Goal: Feedback & Contribution: Contribute content

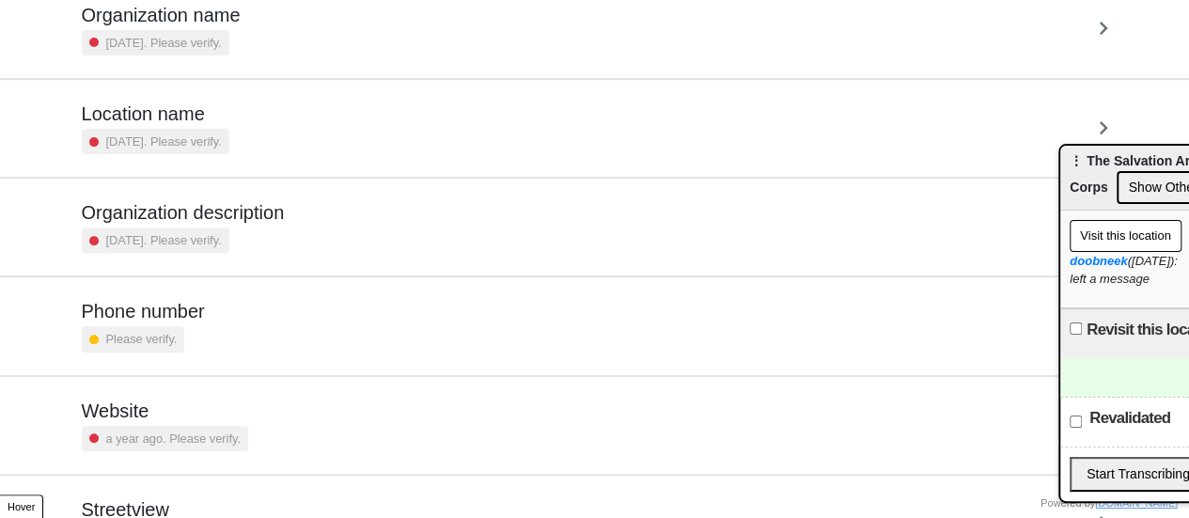
scroll to position [357, 0]
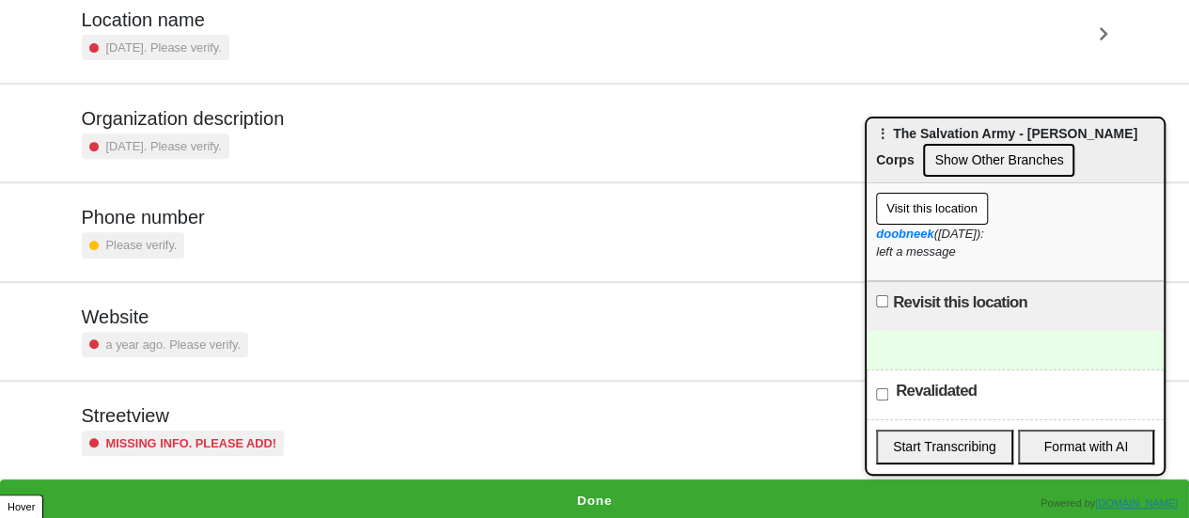
drag, startPoint x: 1111, startPoint y: 163, endPoint x: 900, endPoint y: 133, distance: 213.5
click at [900, 133] on span "⋮ The Salvation Army - Stapleton Corps" at bounding box center [1006, 146] width 261 height 41
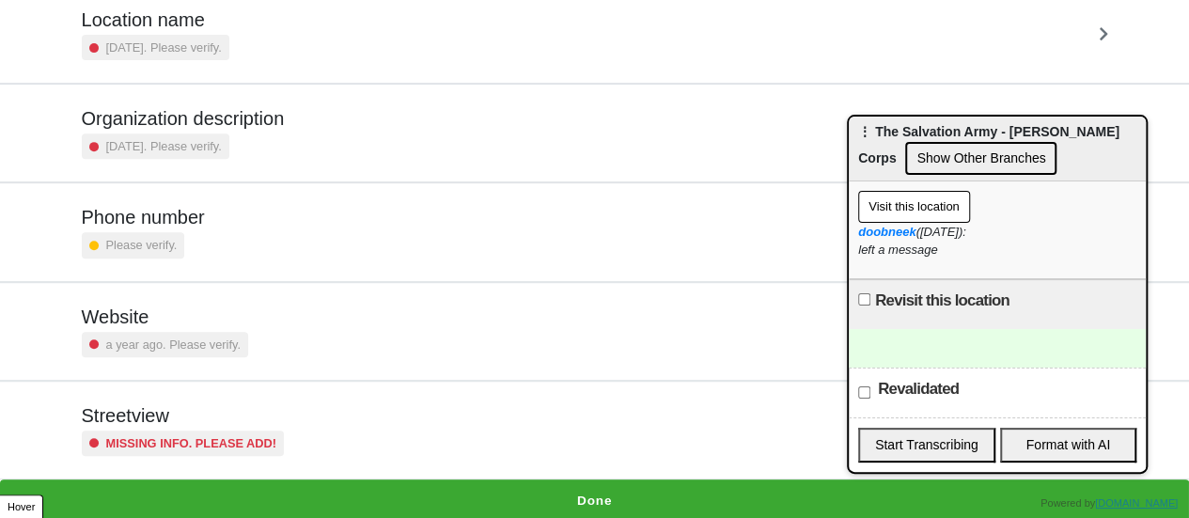
click at [177, 226] on h5 "Phone number" at bounding box center [143, 217] width 123 height 23
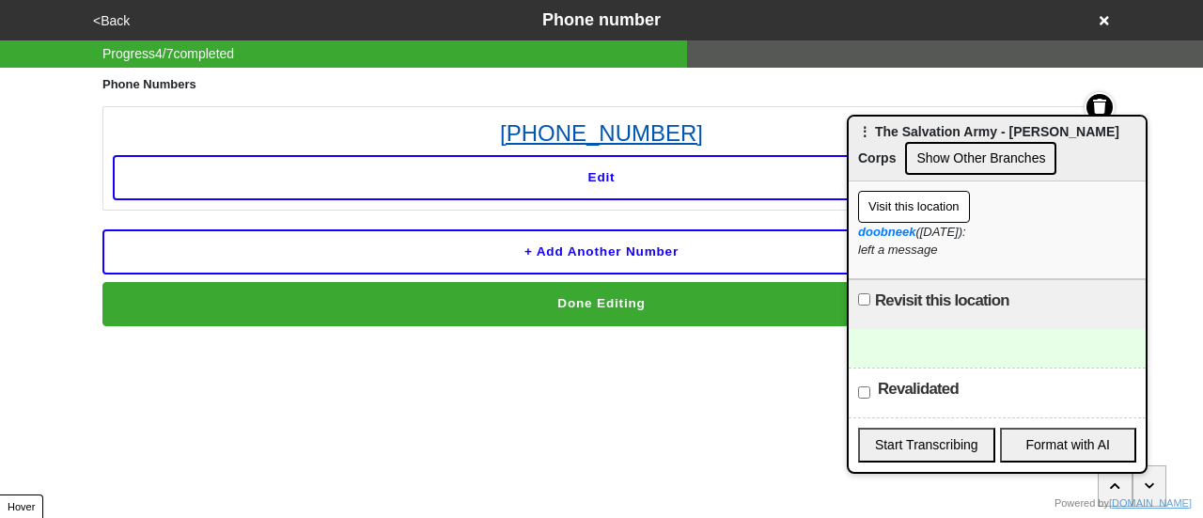
click at [547, 140] on link "(718) 448-8480" at bounding box center [602, 134] width 978 height 34
click at [637, 142] on link "(718) 448-8480" at bounding box center [602, 134] width 978 height 34
click at [690, 134] on link "(718) 448-8480" at bounding box center [602, 134] width 978 height 34
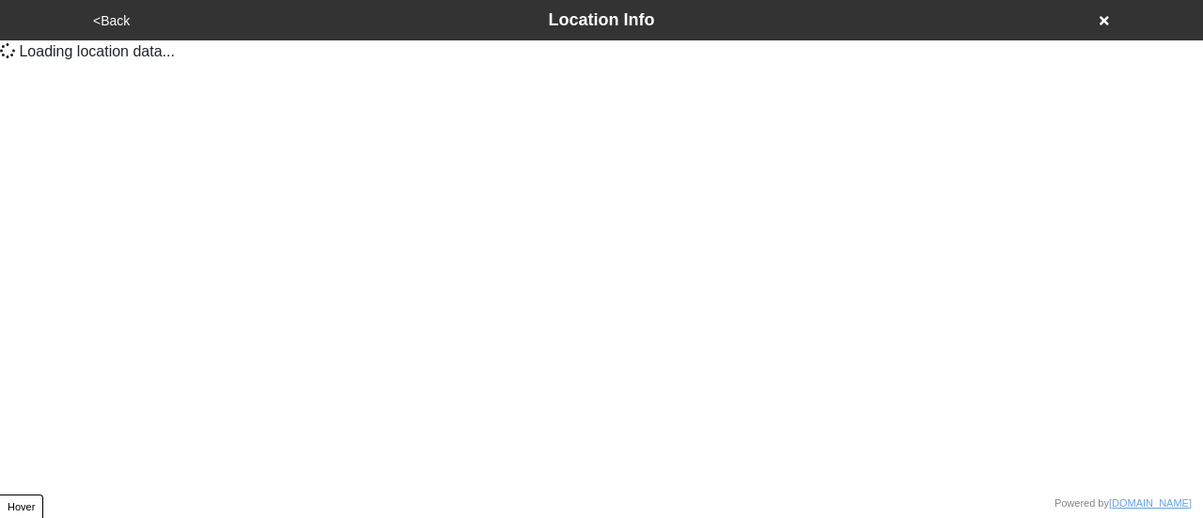
click at [353, 78] on html "<Back Location Info Loading location data ... Powered by doobneek.org YP Mini A…" at bounding box center [601, 39] width 1203 height 78
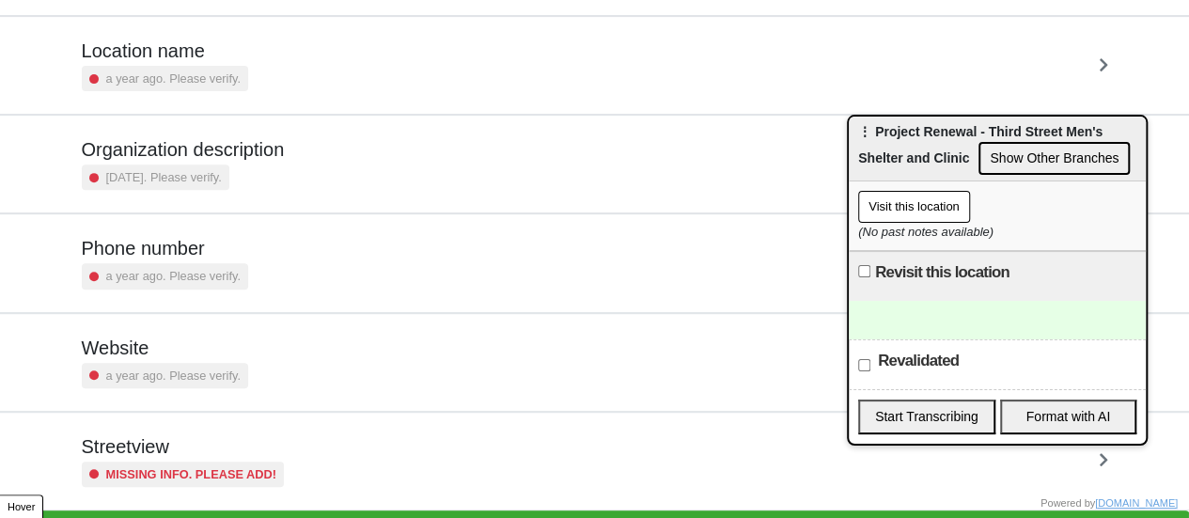
scroll to position [357, 0]
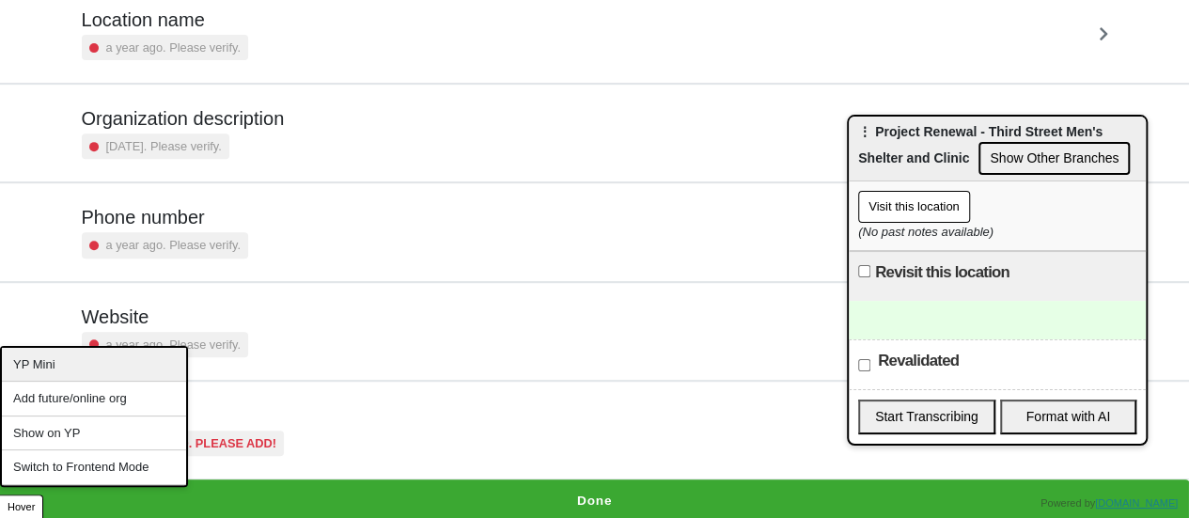
click at [71, 374] on div "YP Mini" at bounding box center [94, 365] width 184 height 35
click at [73, 369] on div "YP Mini" at bounding box center [94, 365] width 184 height 35
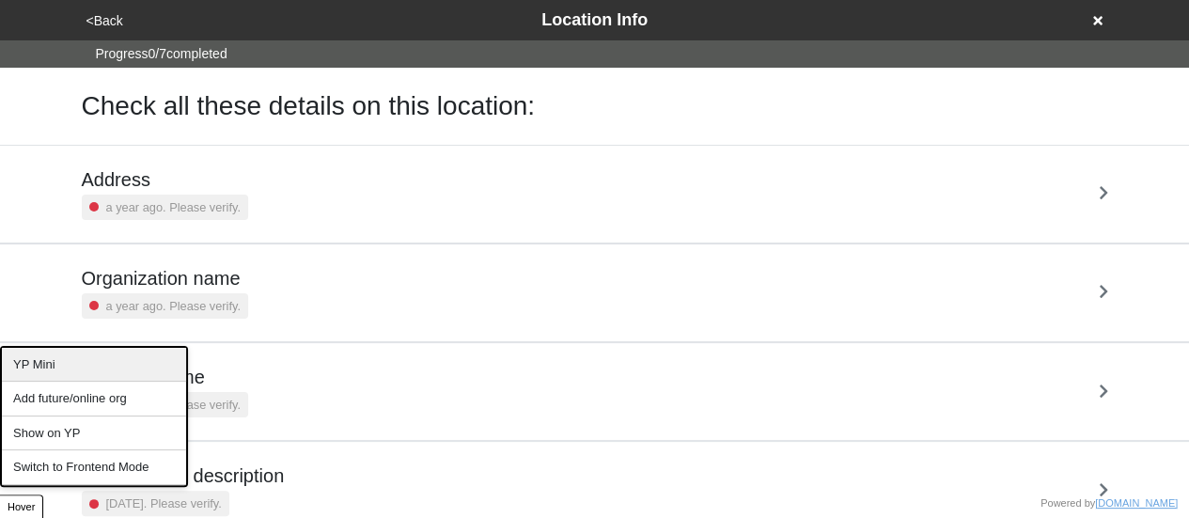
click at [42, 368] on div "YP Mini" at bounding box center [94, 365] width 184 height 35
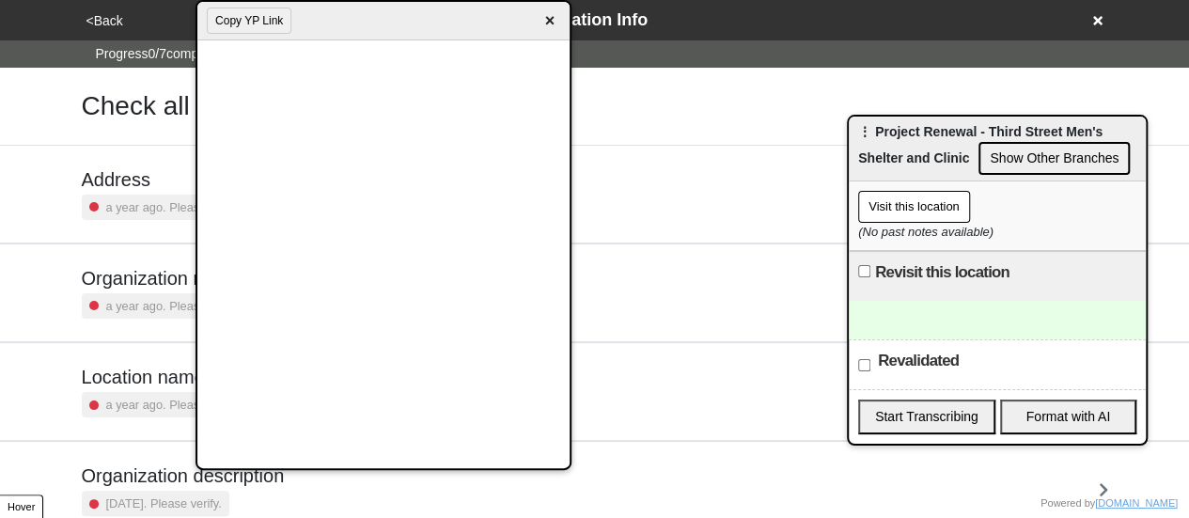
click at [925, 298] on div "Revisit this location" at bounding box center [997, 276] width 297 height 50
click at [925, 324] on div at bounding box center [997, 320] width 297 height 39
click at [906, 317] on div "To enrich screen reader interactions, please activate Accessibility in Grammarl…" at bounding box center [997, 320] width 297 height 39
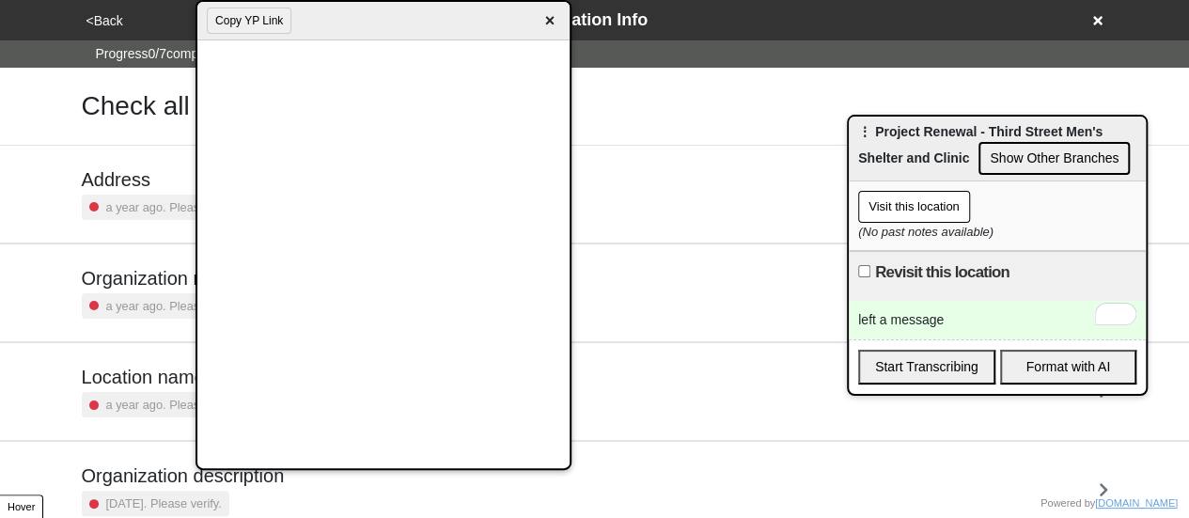
drag, startPoint x: 549, startPoint y: 20, endPoint x: 526, endPoint y: 0, distance: 30.0
click at [549, 20] on span "×" at bounding box center [550, 20] width 22 height 25
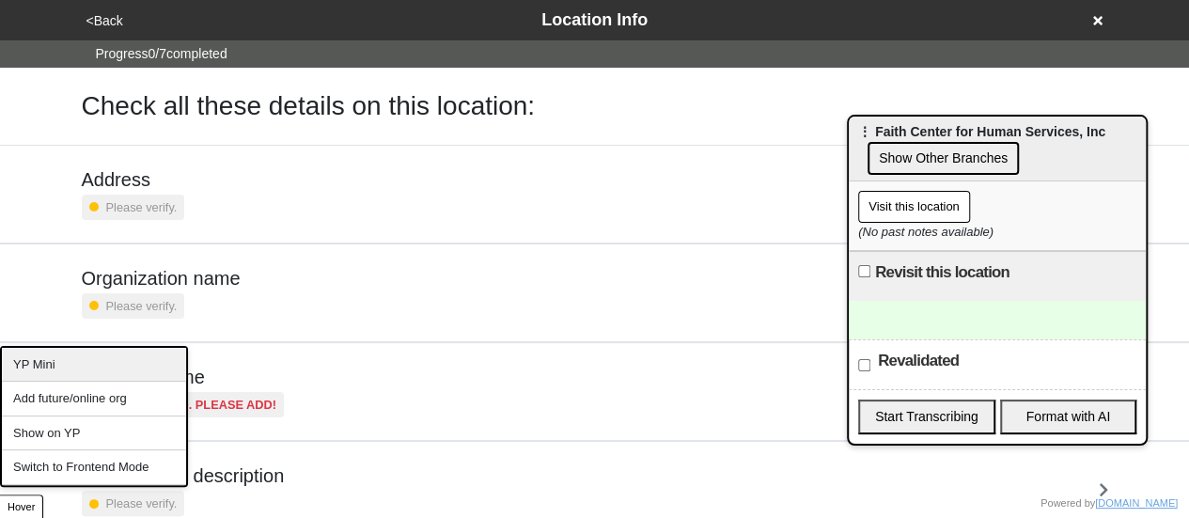
click at [73, 367] on div "YP Mini" at bounding box center [94, 365] width 184 height 35
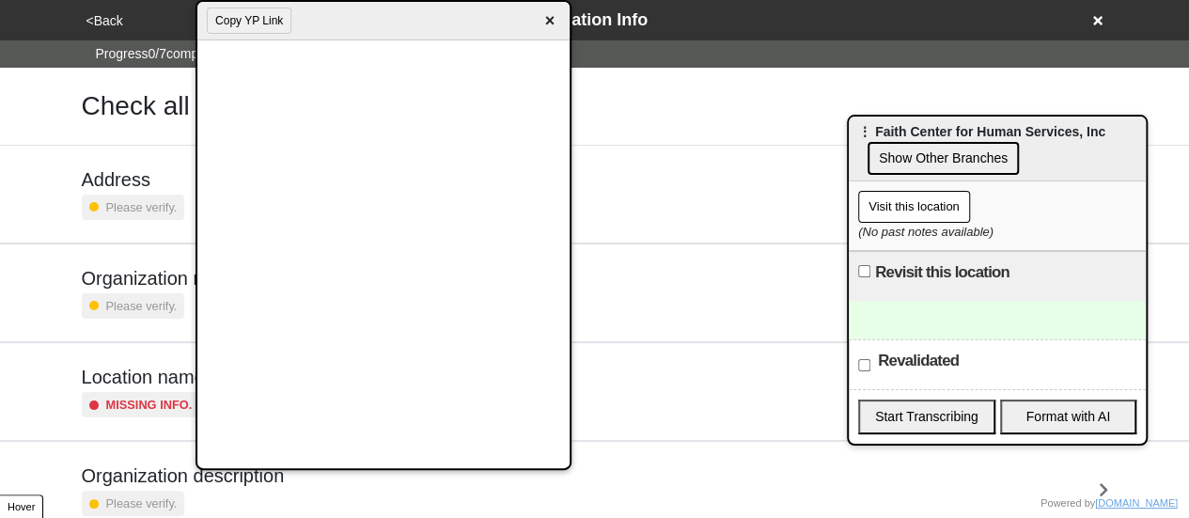
drag, startPoint x: 268, startPoint y: 20, endPoint x: 289, endPoint y: 14, distance: 21.4
click at [267, 19] on button "Copy YP Link" at bounding box center [249, 21] width 85 height 26
click at [953, 302] on div at bounding box center [997, 320] width 297 height 39
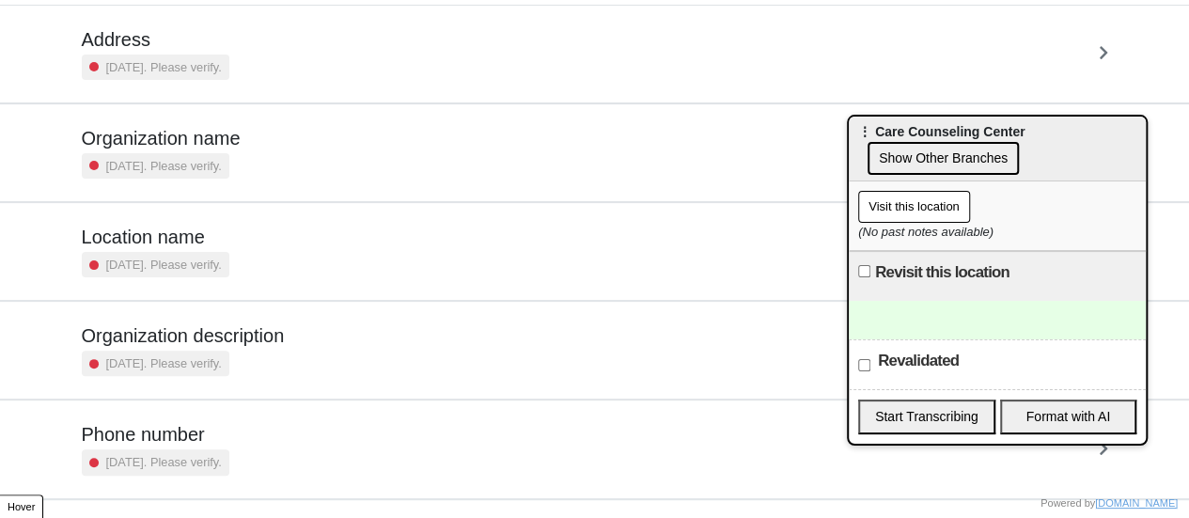
scroll to position [357, 0]
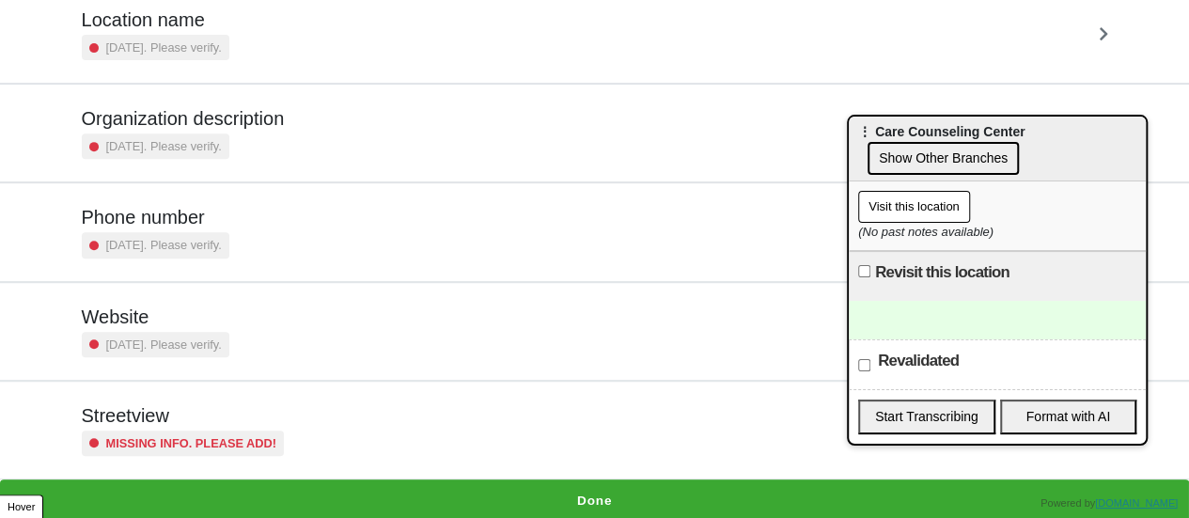
click at [157, 434] on small "Missing info. Please add!" at bounding box center [191, 443] width 171 height 18
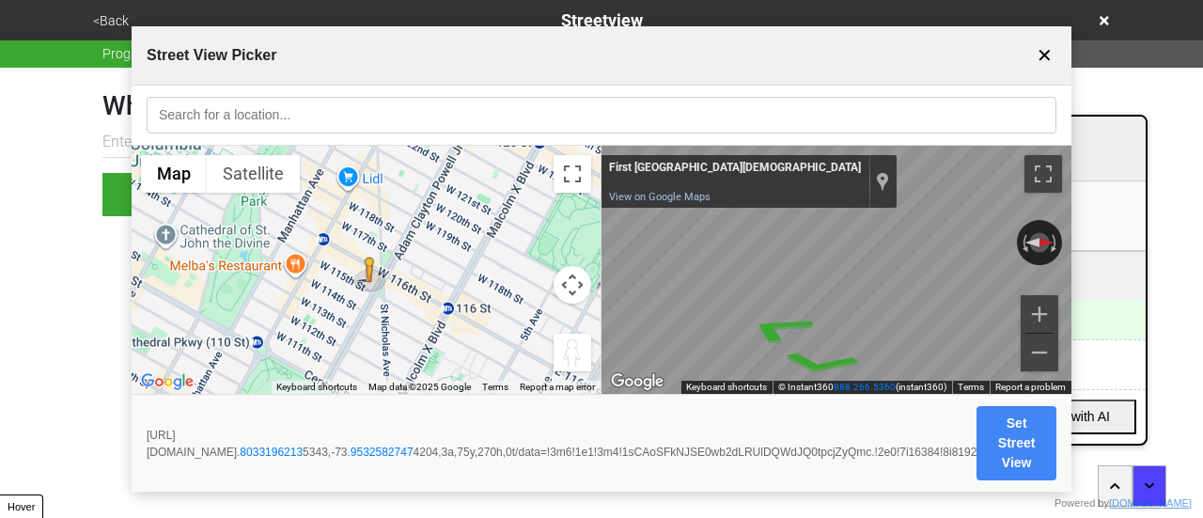
click at [246, 108] on input "text" at bounding box center [602, 115] width 910 height 37
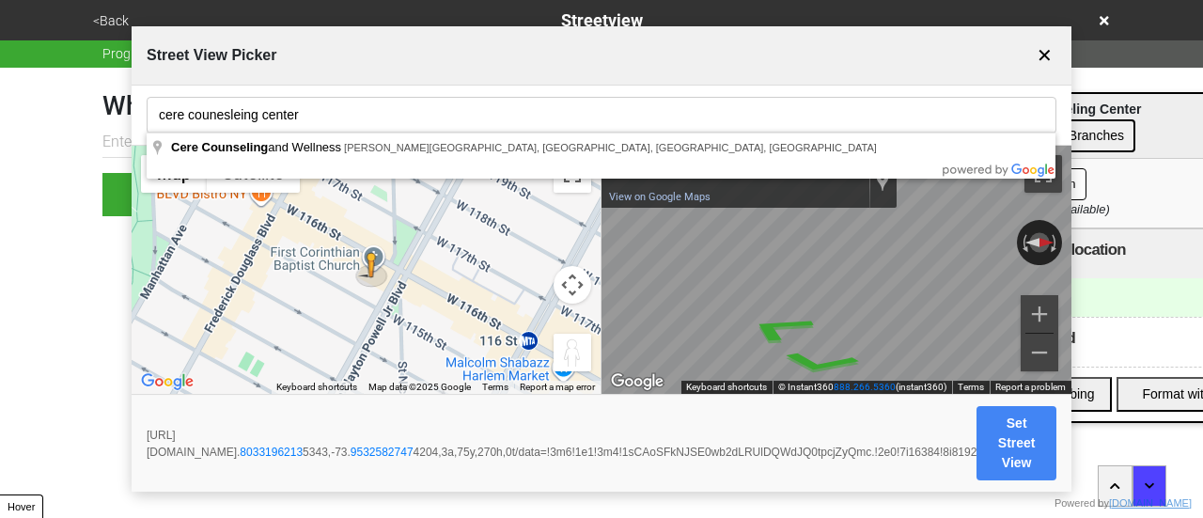
drag, startPoint x: 1087, startPoint y: 144, endPoint x: 1202, endPoint y: 118, distance: 118.4
click at [1188, 118] on div "⋮ Care Counseling Center Show Other Branches" at bounding box center [1113, 126] width 297 height 65
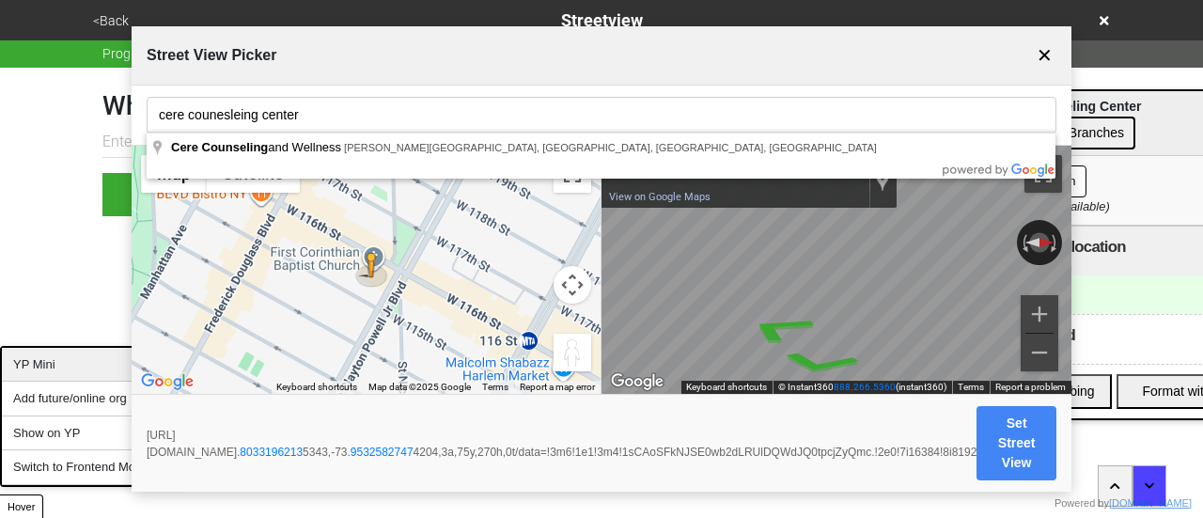
click at [77, 371] on div "YP Mini" at bounding box center [94, 365] width 184 height 35
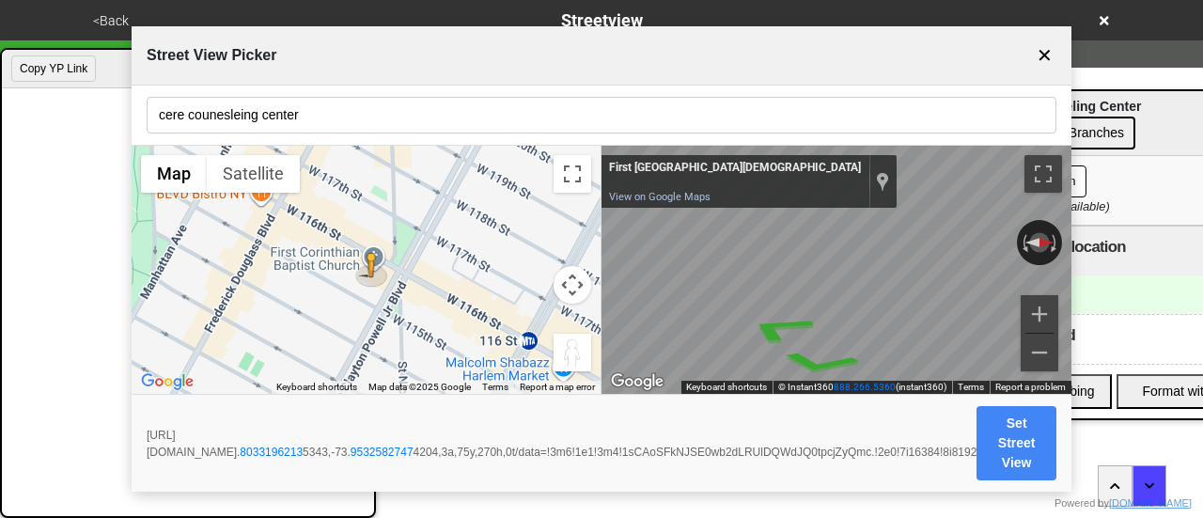
drag, startPoint x: 369, startPoint y: 16, endPoint x: 147, endPoint y: 76, distance: 230.8
click at [147, 76] on body "<Back Streetview Progress 6 / 7 completed What is the streetview for this locat…" at bounding box center [601, 108] width 1203 height 216
click at [337, 115] on input "cere counesleing center" at bounding box center [602, 115] width 910 height 37
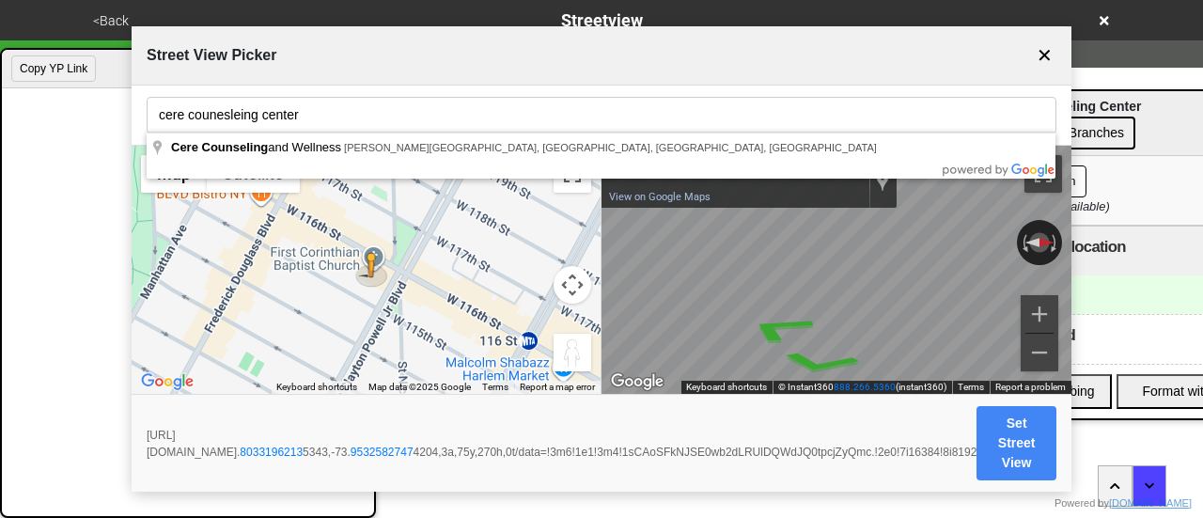
paste input "214-216 W 116th St"
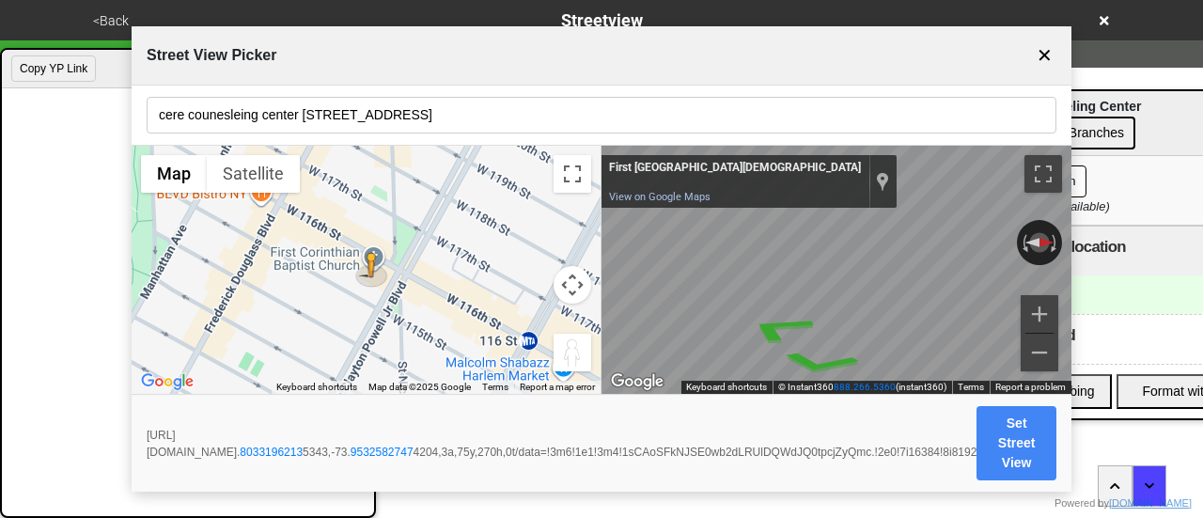
click at [438, 117] on input "cere counesleing center 214-216 W 116th St" at bounding box center [602, 115] width 910 height 37
drag, startPoint x: 301, startPoint y: 114, endPoint x: 143, endPoint y: 72, distance: 163.2
click at [152, 92] on div "cere counesleing center 214-216 W 116th St" at bounding box center [602, 116] width 940 height 60
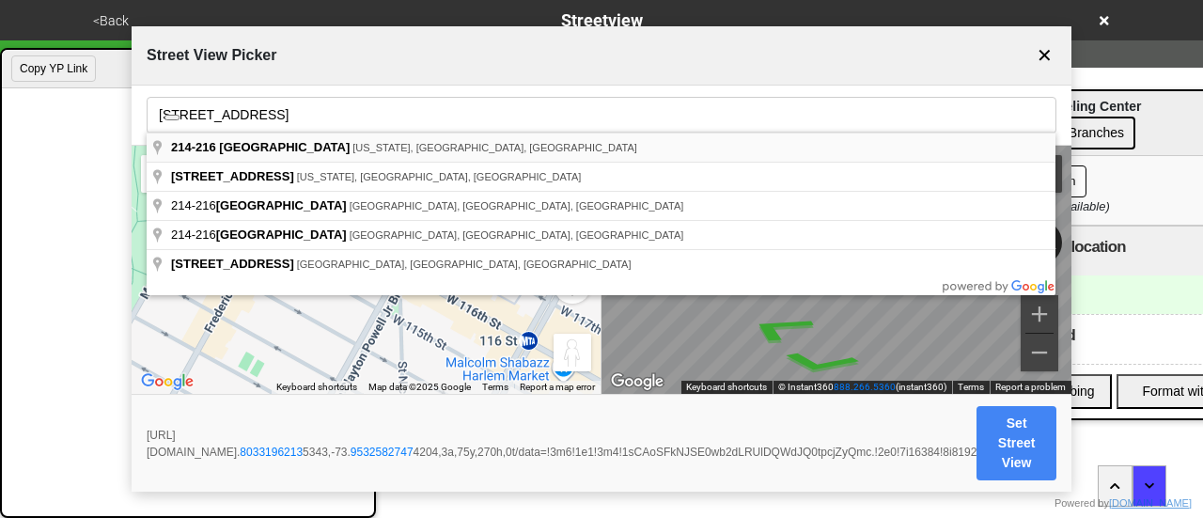
type input "214-216 West 116th Street, New York, NY, USA"
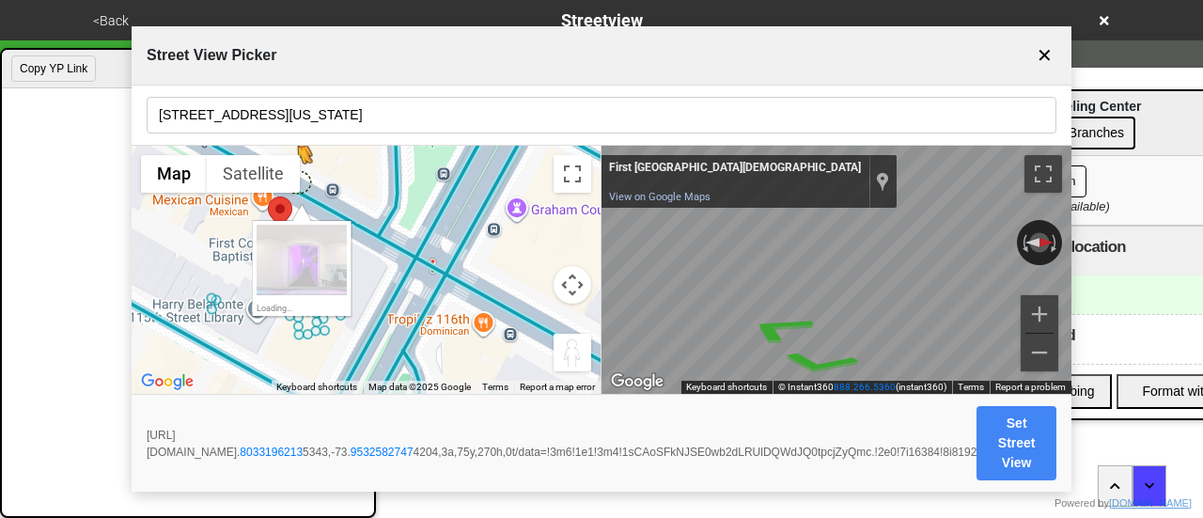
drag, startPoint x: 306, startPoint y: 241, endPoint x: 299, endPoint y: 177, distance: 64.3
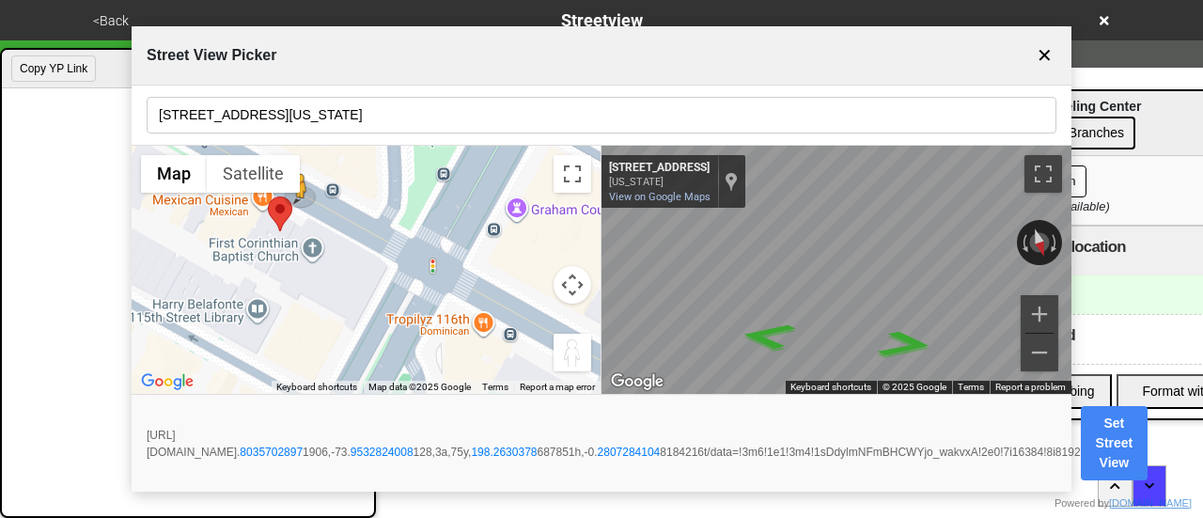
click at [1149, 429] on button "Set Street View" at bounding box center [1115, 443] width 68 height 74
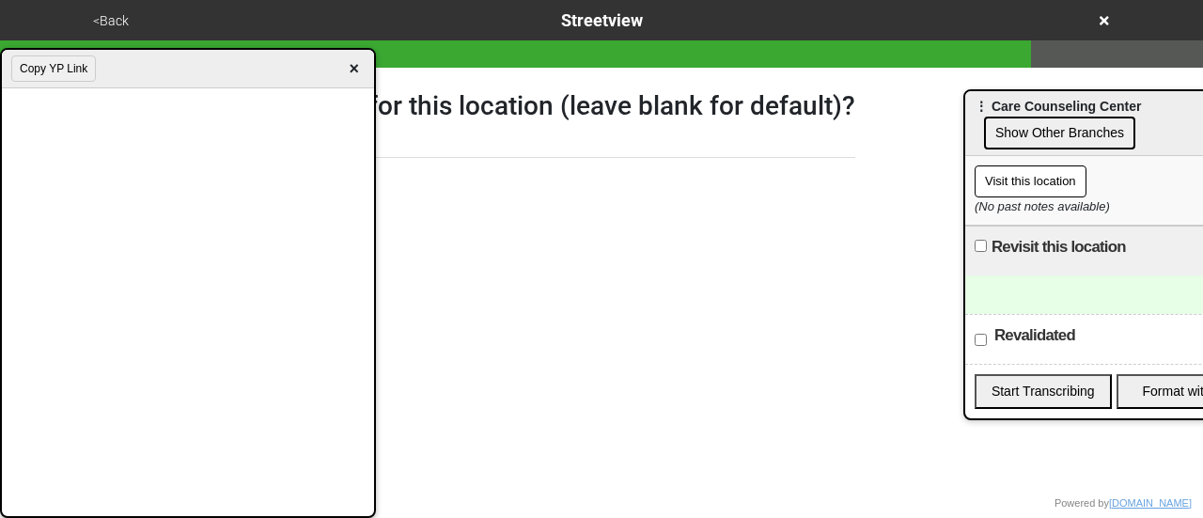
paste input "https://www.google.com/maps/@40.80357028971906,-73.9532824008128,3a,75y,198.263…"
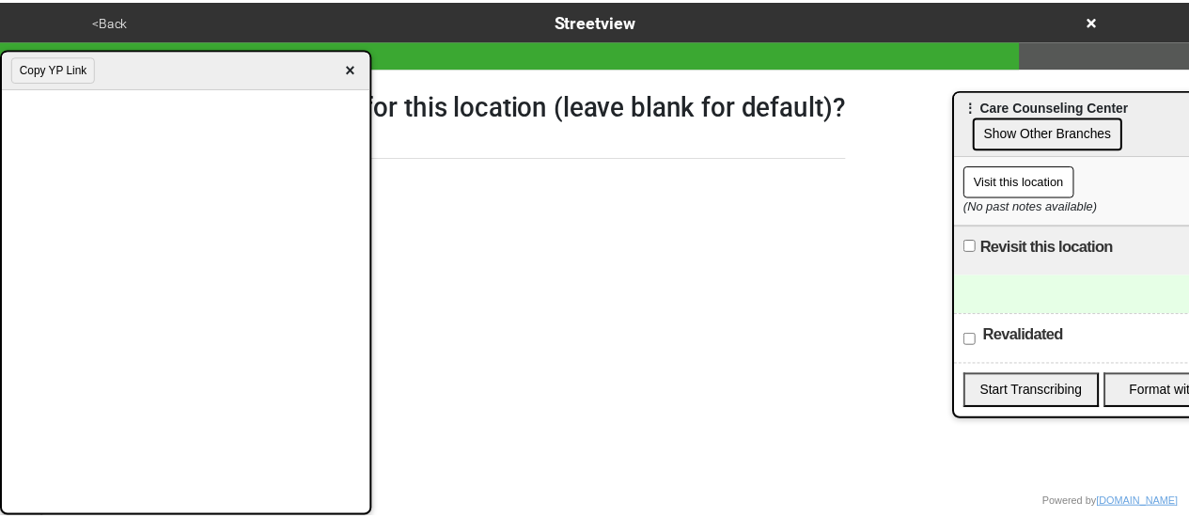
scroll to position [0, 568]
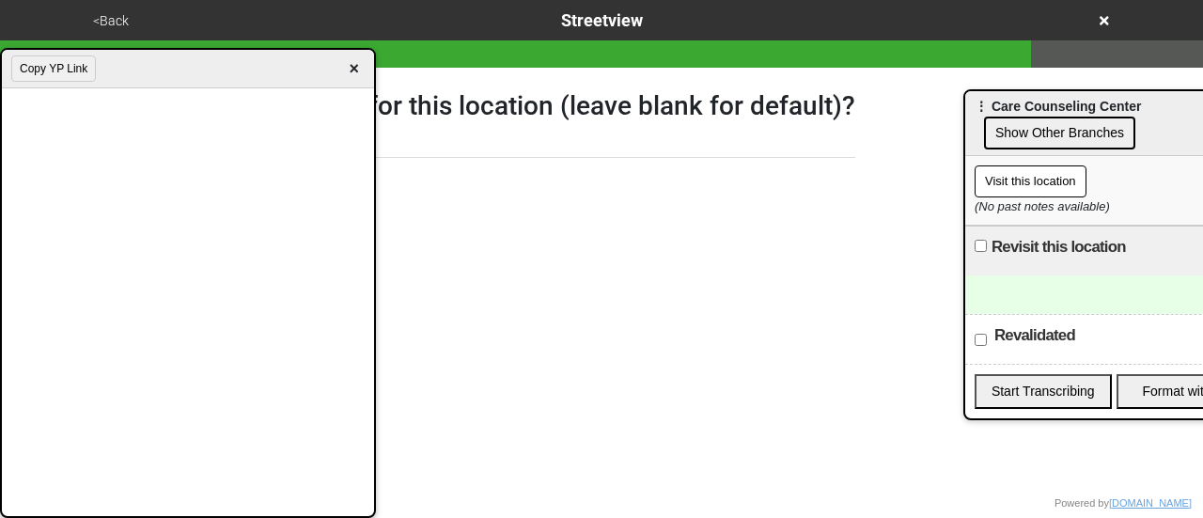
click at [357, 71] on span "×" at bounding box center [354, 68] width 22 height 25
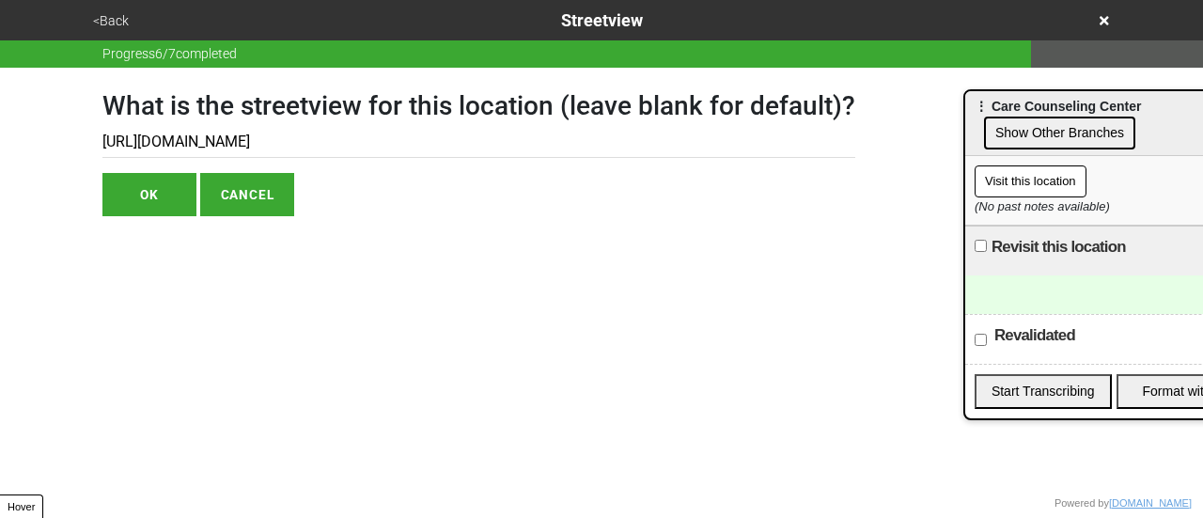
type input "https://www.google.com/maps/@40.80357028971906,-73.9532824008128,3a,75y,198.263…"
click at [153, 198] on button "OK" at bounding box center [149, 194] width 94 height 43
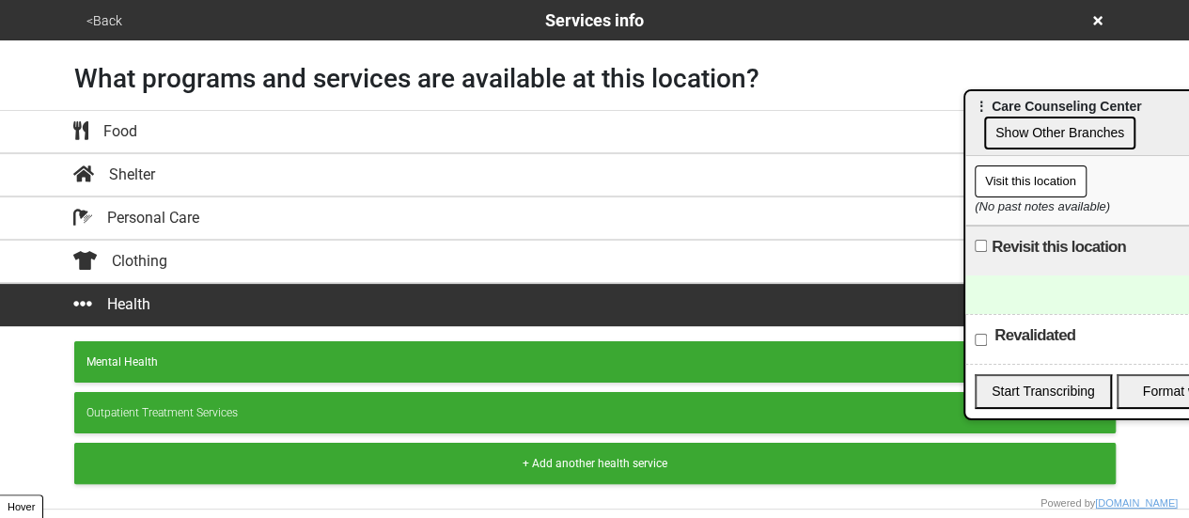
click at [115, 23] on button "<Back" at bounding box center [104, 21] width 47 height 22
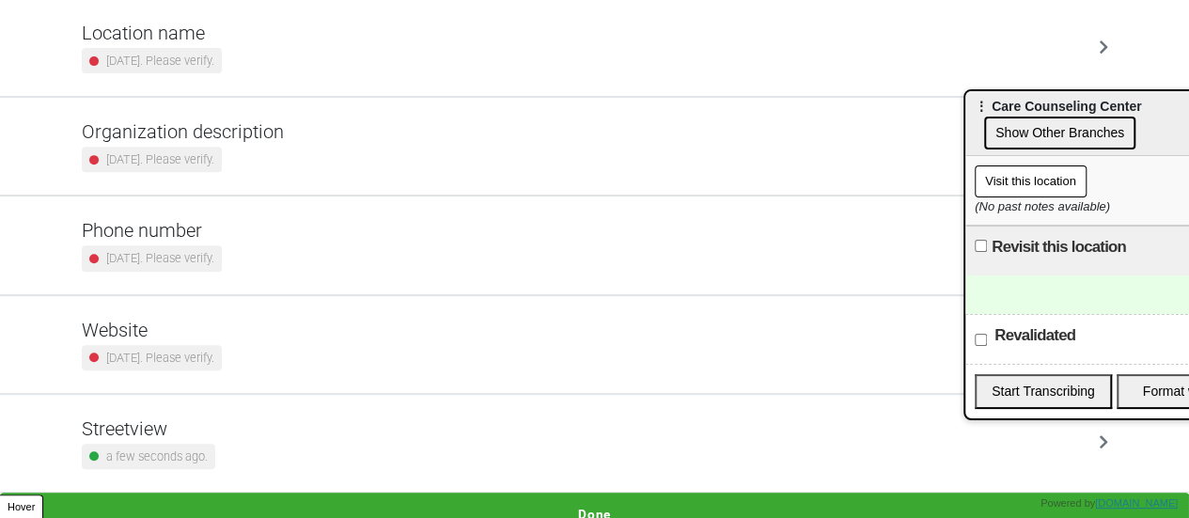
scroll to position [357, 0]
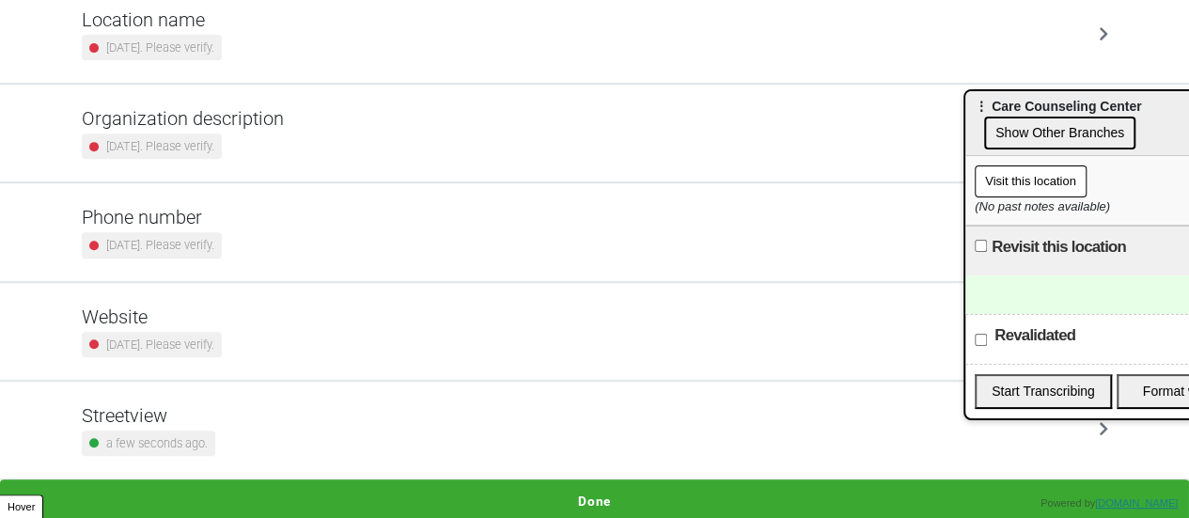
click at [299, 413] on div "Streetview a few seconds ago." at bounding box center [595, 430] width 1026 height 52
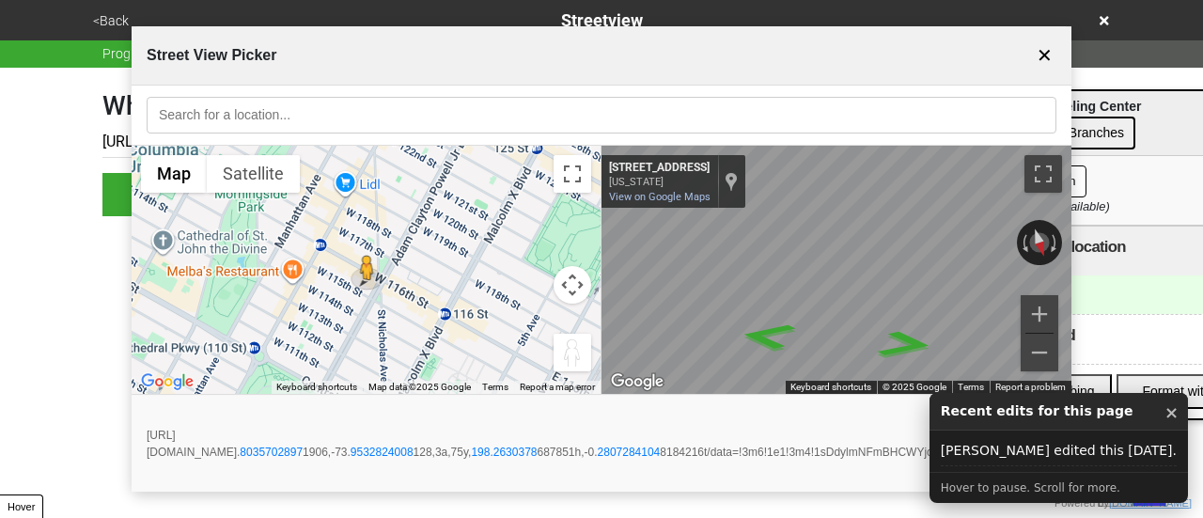
click at [1038, 52] on button "✕" at bounding box center [1045, 56] width 24 height 36
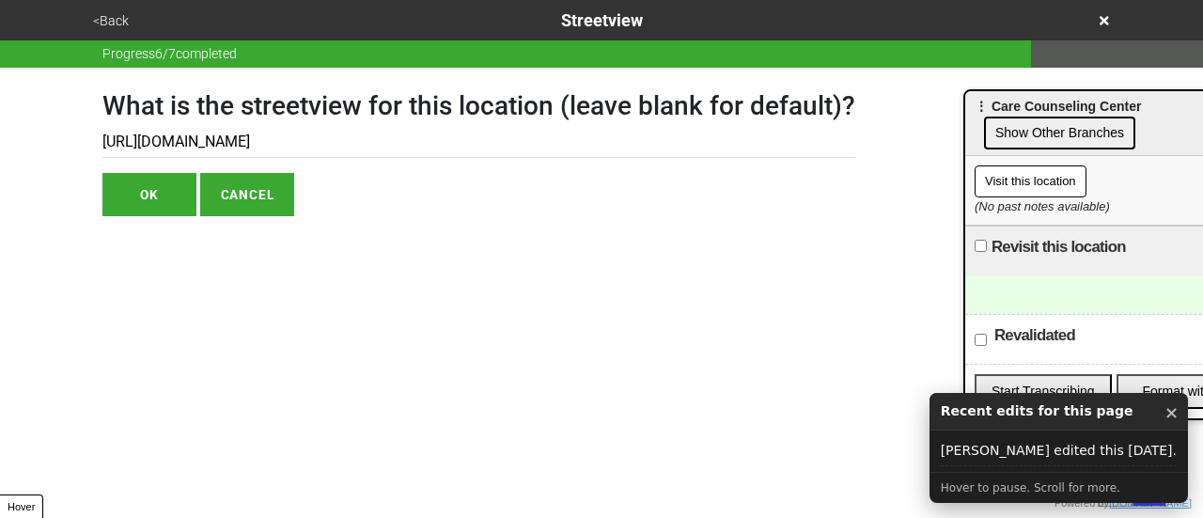
click at [118, 24] on div "doobneek is loading" at bounding box center [601, 259] width 1203 height 518
click at [113, 18] on button "<Back" at bounding box center [110, 21] width 47 height 22
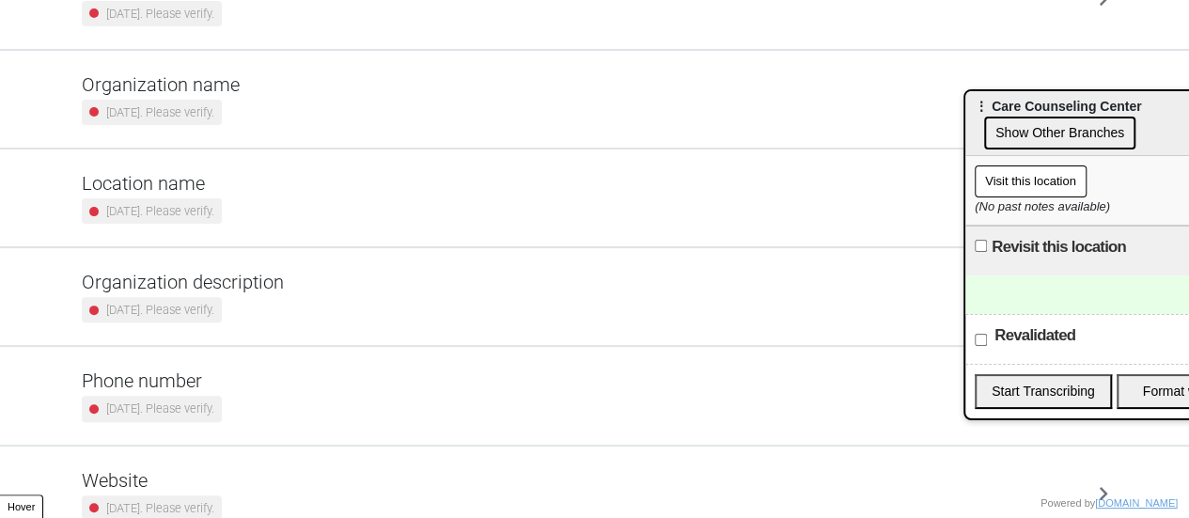
scroll to position [357, 0]
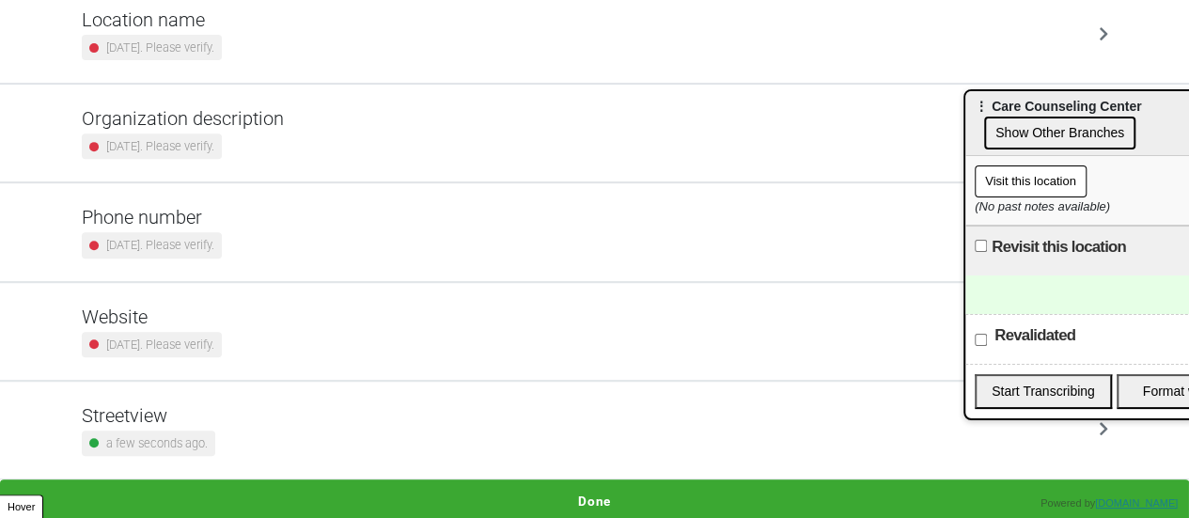
click at [197, 243] on small "2 years ago. Please verify." at bounding box center [160, 245] width 108 height 18
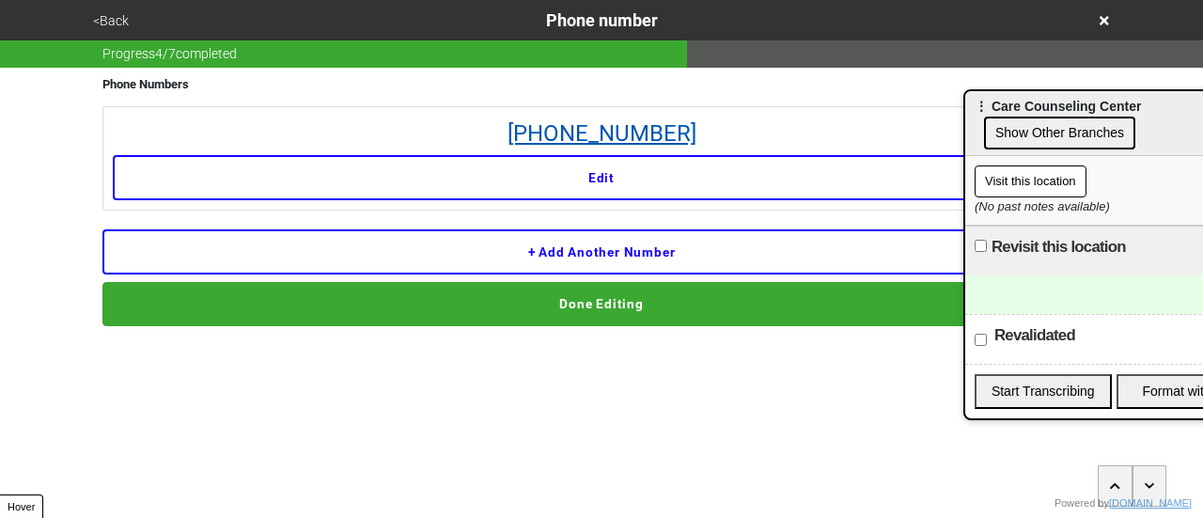
click at [619, 129] on link "212-602-1400" at bounding box center [602, 134] width 978 height 34
click at [120, 21] on button "<Back" at bounding box center [110, 21] width 47 height 22
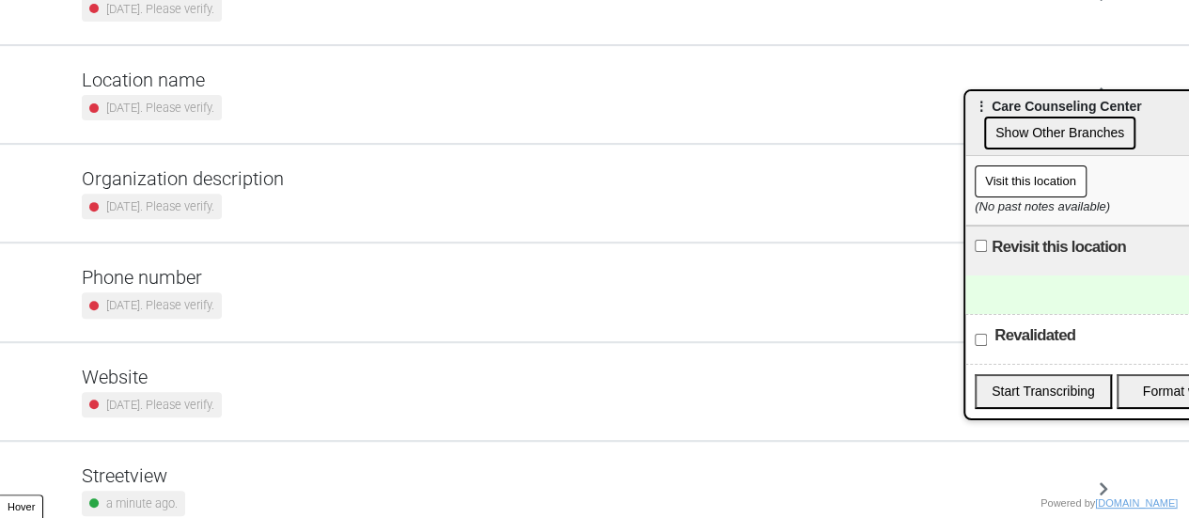
scroll to position [357, 0]
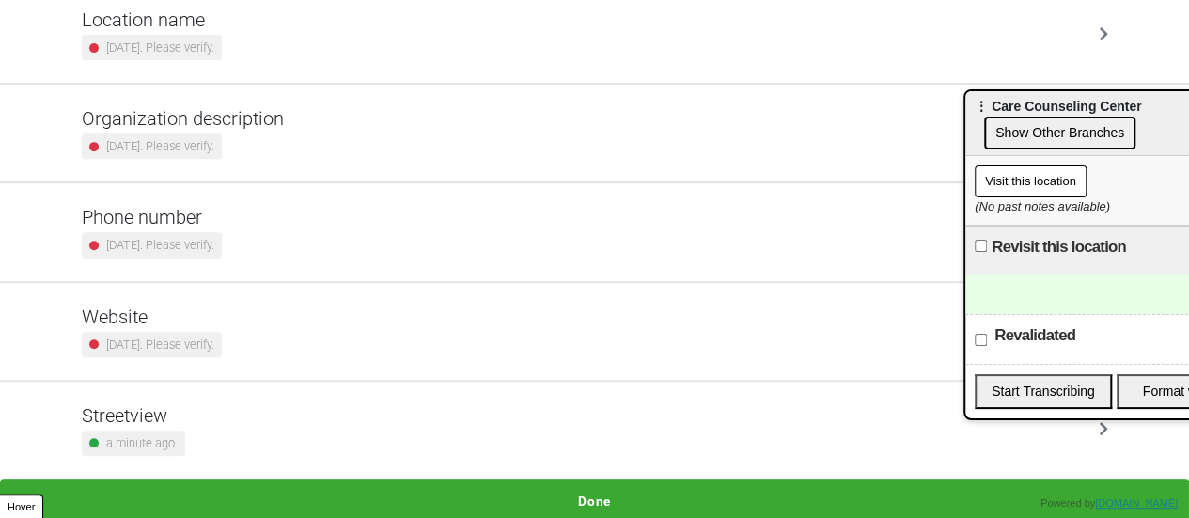
click at [1030, 288] on div at bounding box center [1113, 294] width 297 height 39
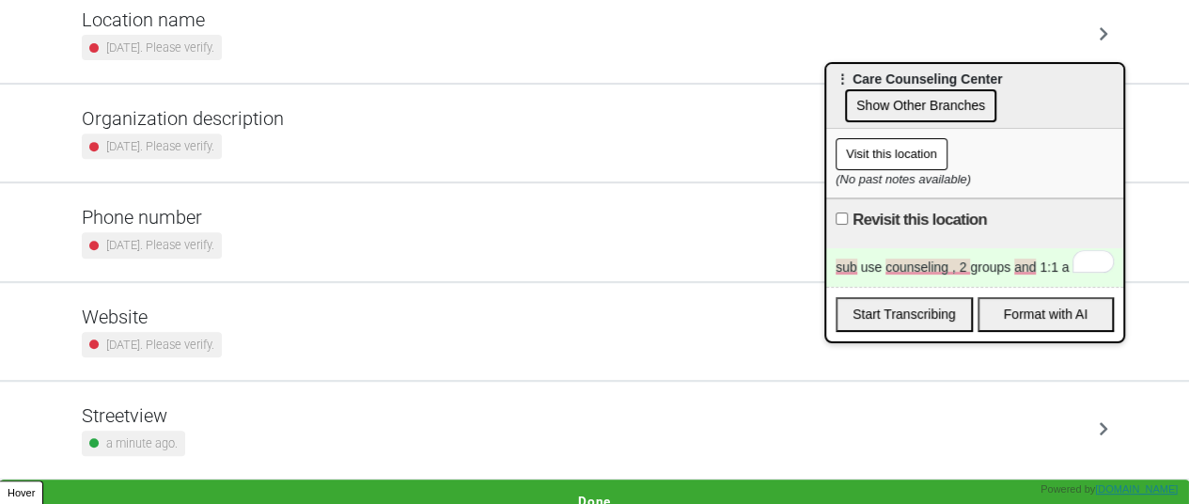
drag, startPoint x: 1087, startPoint y: 111, endPoint x: 940, endPoint y: 81, distance: 149.7
click at [948, 84] on span "⋮ Care Counseling Center" at bounding box center [919, 78] width 166 height 15
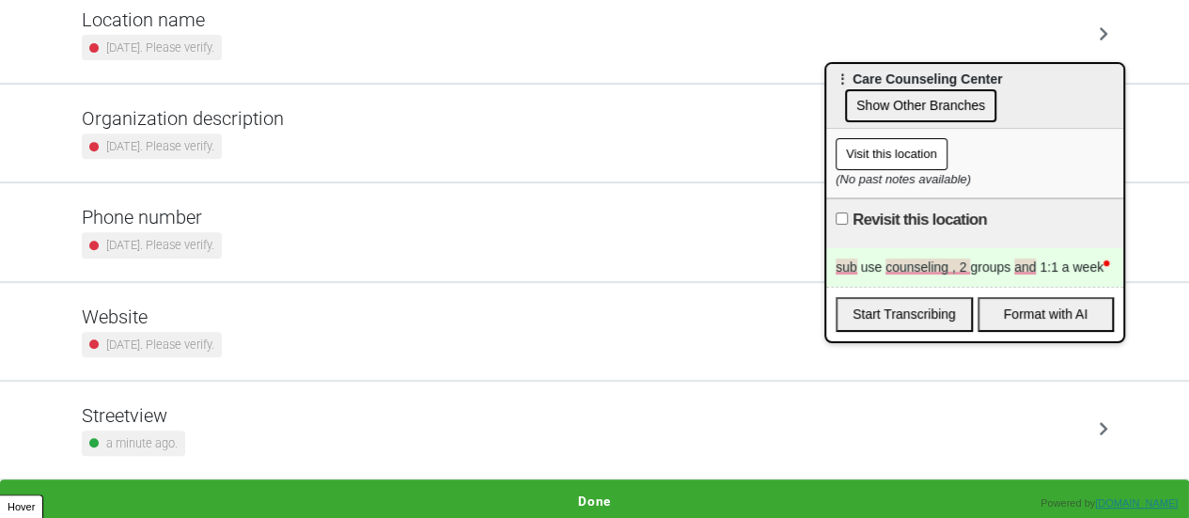
click at [1054, 263] on div "sub use counseling , 2 groups and 1:1 a week" at bounding box center [974, 267] width 297 height 39
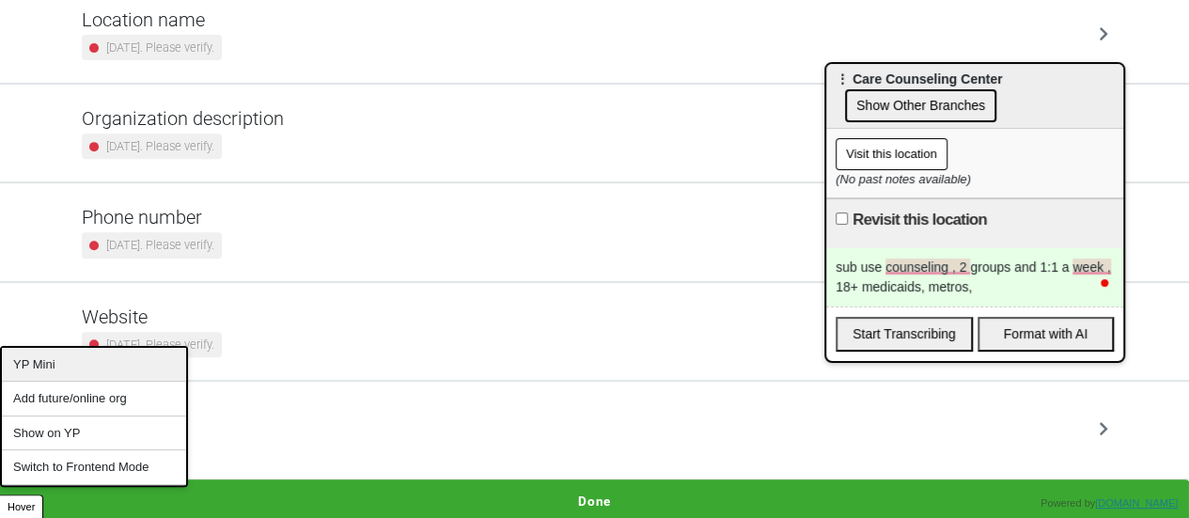
click at [64, 366] on div "YP Mini" at bounding box center [94, 365] width 184 height 35
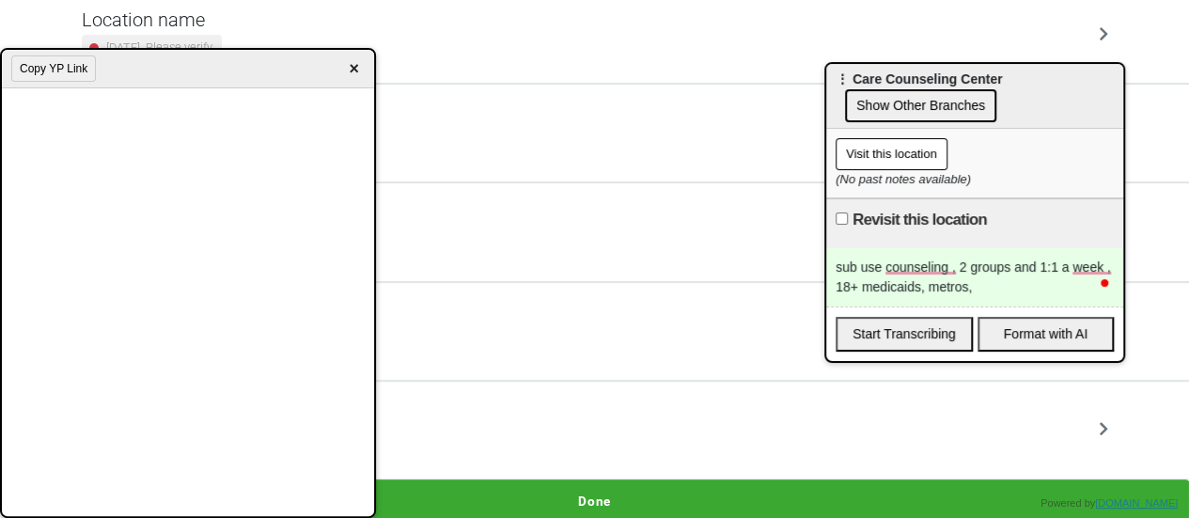
click at [981, 285] on div "sub use counseling , 2 groups and 1:1 a week , 18+ medicaids, metros," at bounding box center [974, 277] width 297 height 58
click at [870, 228] on div "Revisit this location" at bounding box center [974, 223] width 297 height 50
click at [844, 219] on input "Revisit this location" at bounding box center [842, 218] width 12 height 12
checkbox input "true"
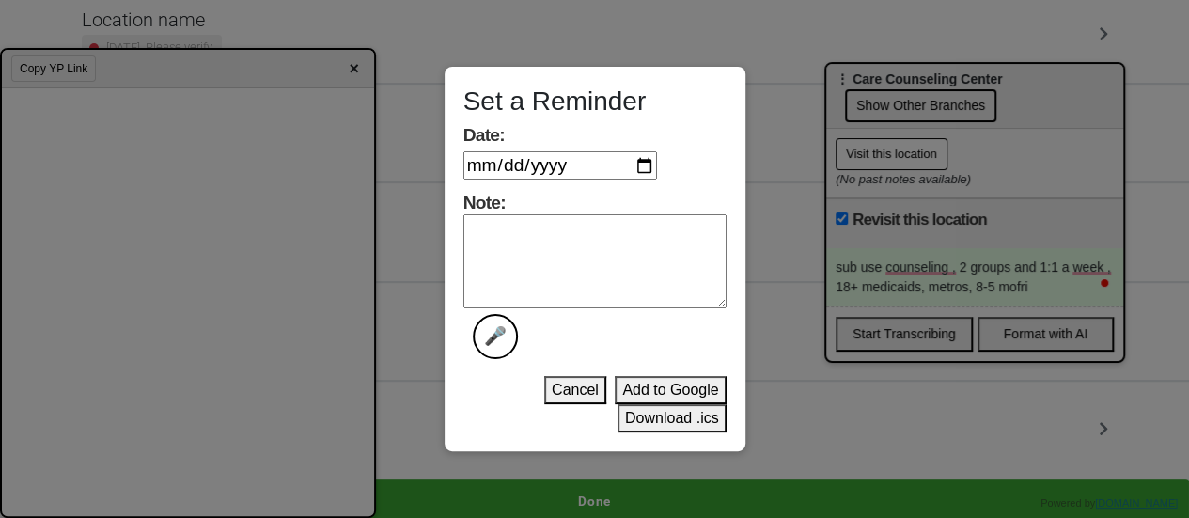
click at [636, 161] on input "Date:" at bounding box center [560, 165] width 194 height 28
click at [645, 165] on input "Date:" at bounding box center [560, 165] width 194 height 28
type input "2025-09-15"
click at [645, 415] on button "Download .ics" at bounding box center [672, 418] width 109 height 28
click at [540, 266] on textarea "Note: 🎤" at bounding box center [594, 261] width 263 height 94
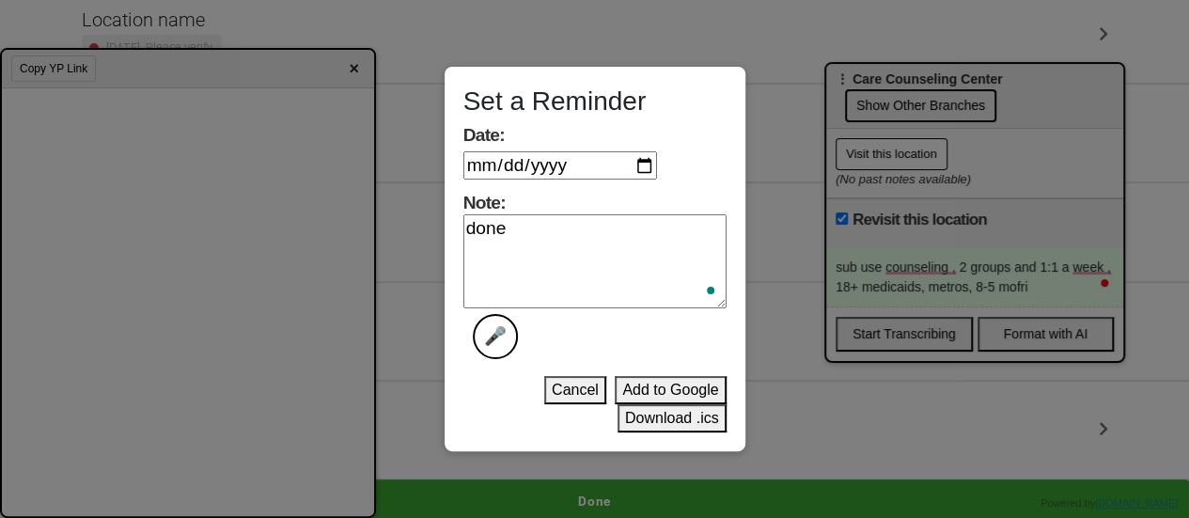
type textarea "done"
click at [656, 411] on button "Download .ics" at bounding box center [672, 418] width 109 height 28
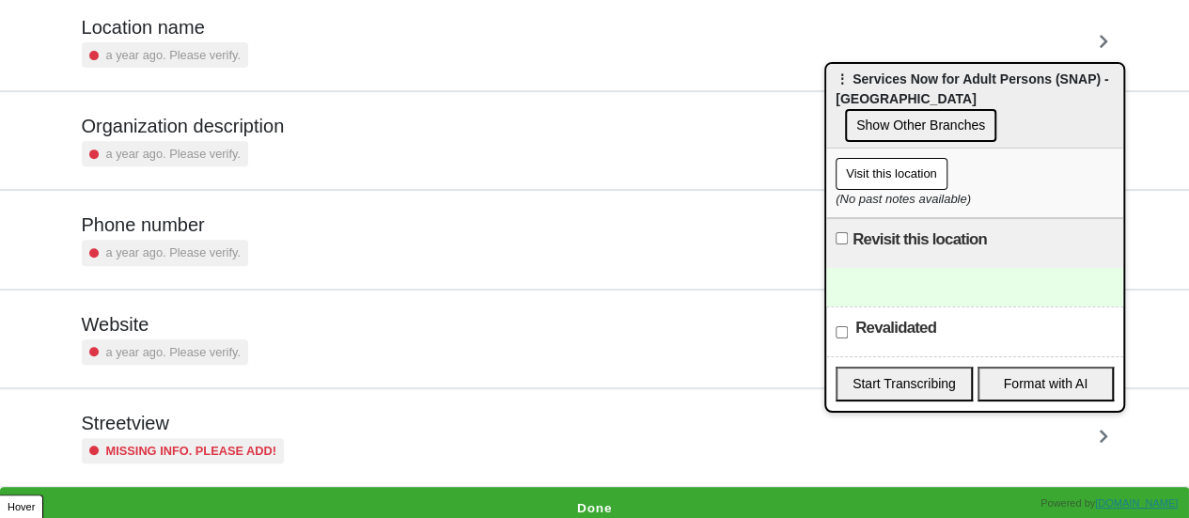
scroll to position [357, 0]
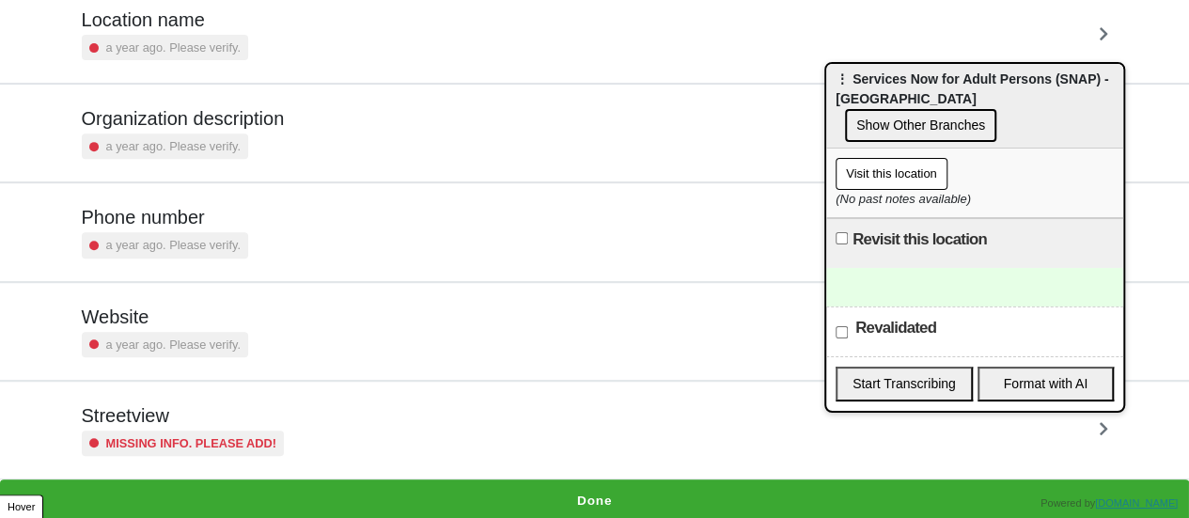
click at [182, 414] on h5 "Streetview" at bounding box center [183, 415] width 203 height 23
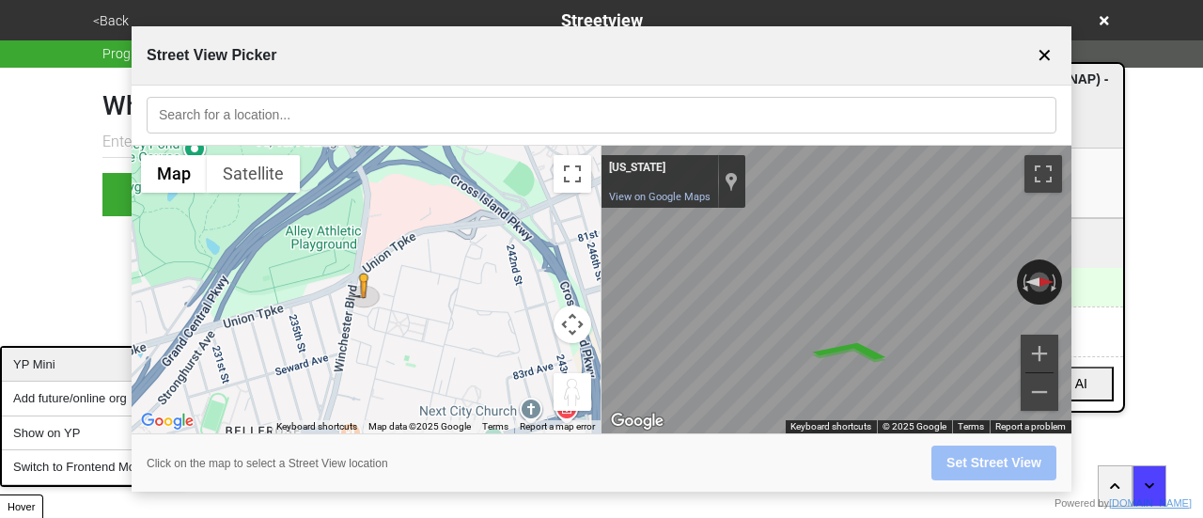
click at [37, 366] on div "YP Mini" at bounding box center [94, 365] width 184 height 35
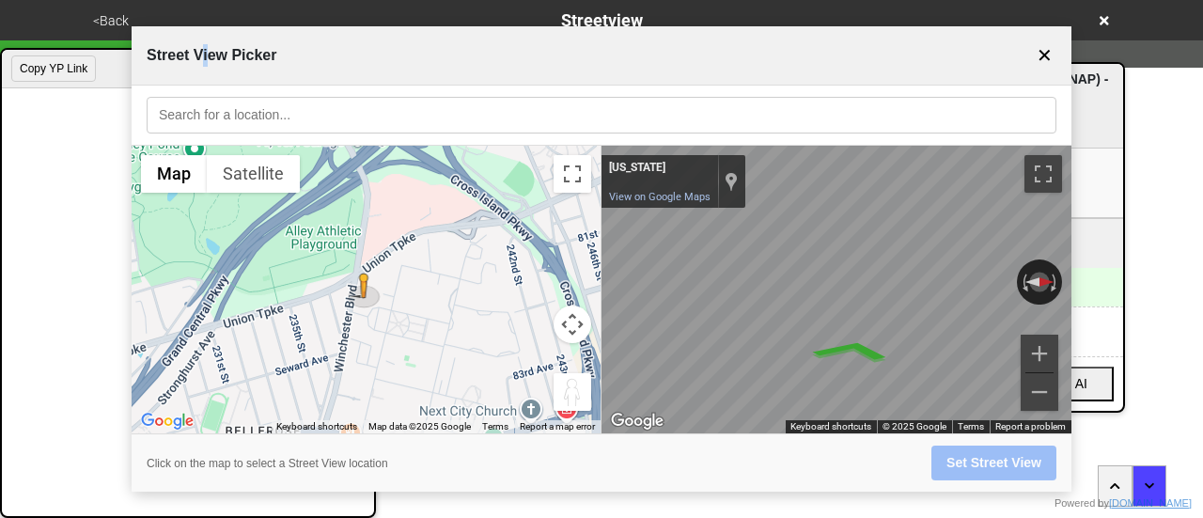
click at [207, 51] on span "Street View Picker" at bounding box center [212, 55] width 130 height 23
paste input "80-45 Winchester Blvd"
click at [310, 112] on input "80-45 Winchester Blvd" at bounding box center [602, 115] width 910 height 37
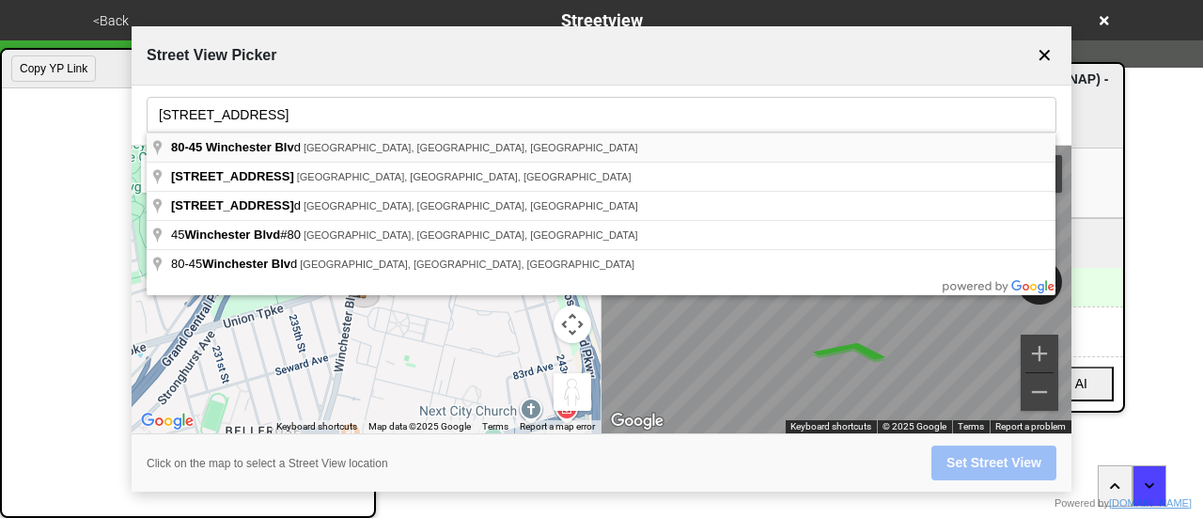
type input "80-45 Winchester Blvd, Queens Village, NY, USA"
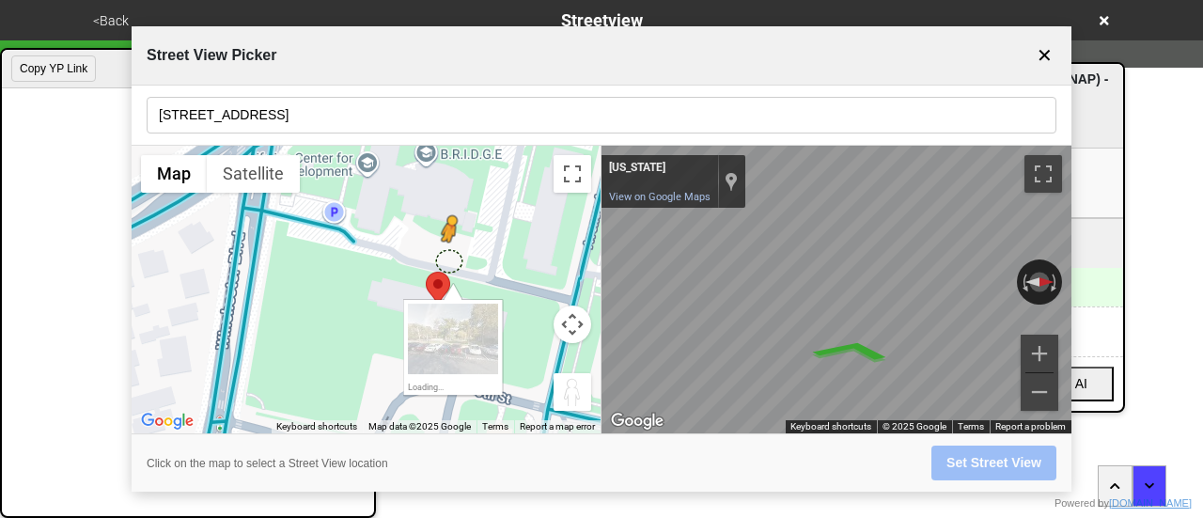
drag, startPoint x: 325, startPoint y: 228, endPoint x: 446, endPoint y: 262, distance: 125.0
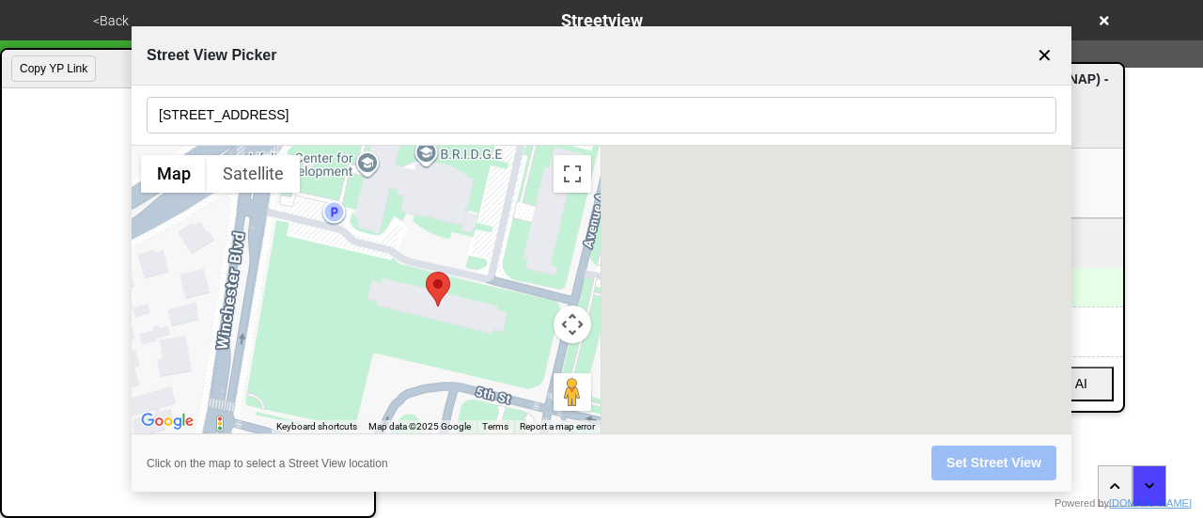
drag, startPoint x: 348, startPoint y: 243, endPoint x: 332, endPoint y: 236, distance: 17.3
click at [332, 236] on div "No data available." at bounding box center [366, 290] width 469 height 289
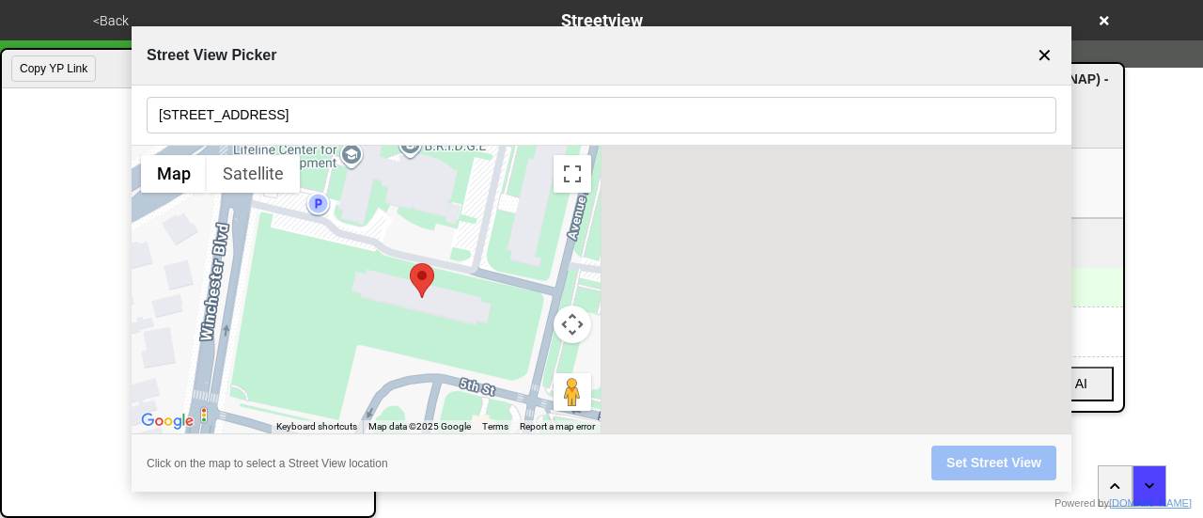
click at [222, 273] on div "No data available." at bounding box center [366, 290] width 469 height 289
click at [1042, 55] on button "✕" at bounding box center [1045, 56] width 24 height 36
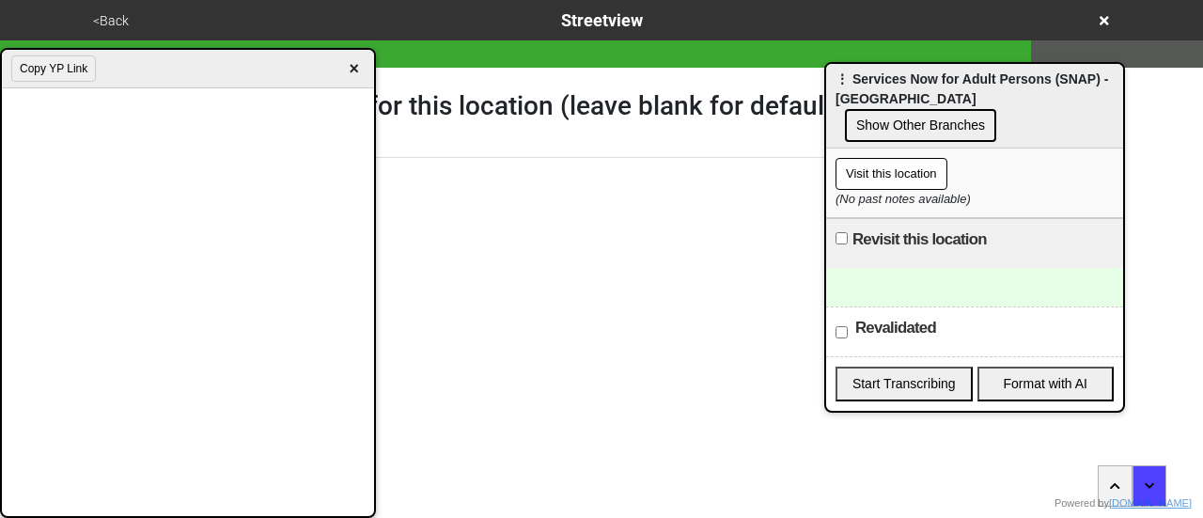
drag, startPoint x: 352, startPoint y: 58, endPoint x: 370, endPoint y: 17, distance: 45.4
click at [353, 59] on span "×" at bounding box center [354, 68] width 22 height 25
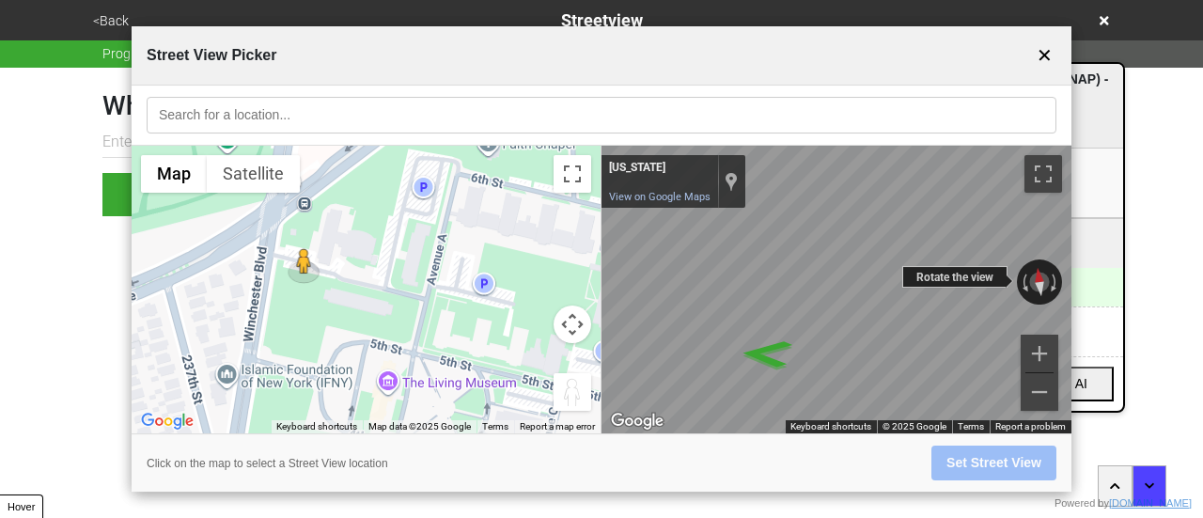
click at [957, 272] on div "← Move left → Move right ↑ Move up ↓ Move down + Zoom in - Zoom out New York Ne…" at bounding box center [837, 290] width 470 height 289
click at [996, 278] on div "← Move left → Move right ↑ Move up ↓ Move down + Zoom in - Zoom out New York Ne…" at bounding box center [837, 290] width 470 height 289
click at [958, 284] on div "← Move left → Move right ↑ Move up ↓ Move down + Zoom in - Zoom out New York Ne…" at bounding box center [837, 290] width 470 height 289
click at [961, 282] on div "← Move left → Move right ↑ Move up ↓ Move down + Zoom in - Zoom out New York Ne…" at bounding box center [837, 290] width 470 height 289
click at [993, 284] on div "← Move left → Move right ↑ Move up ↓ Move down + Zoom in - Zoom out New York Ne…" at bounding box center [837, 290] width 470 height 289
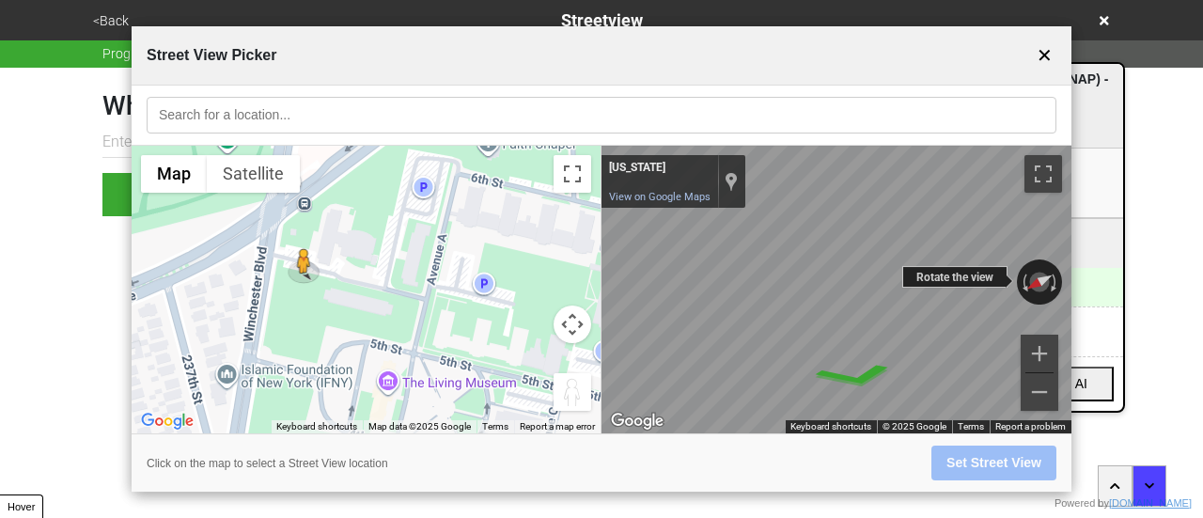
click at [948, 281] on div "← Move left → Move right ↑ Move up ↓ Move down + Zoom in - Zoom out New York Ne…" at bounding box center [837, 290] width 470 height 289
click at [870, 371] on icon "Go West" at bounding box center [874, 369] width 140 height 46
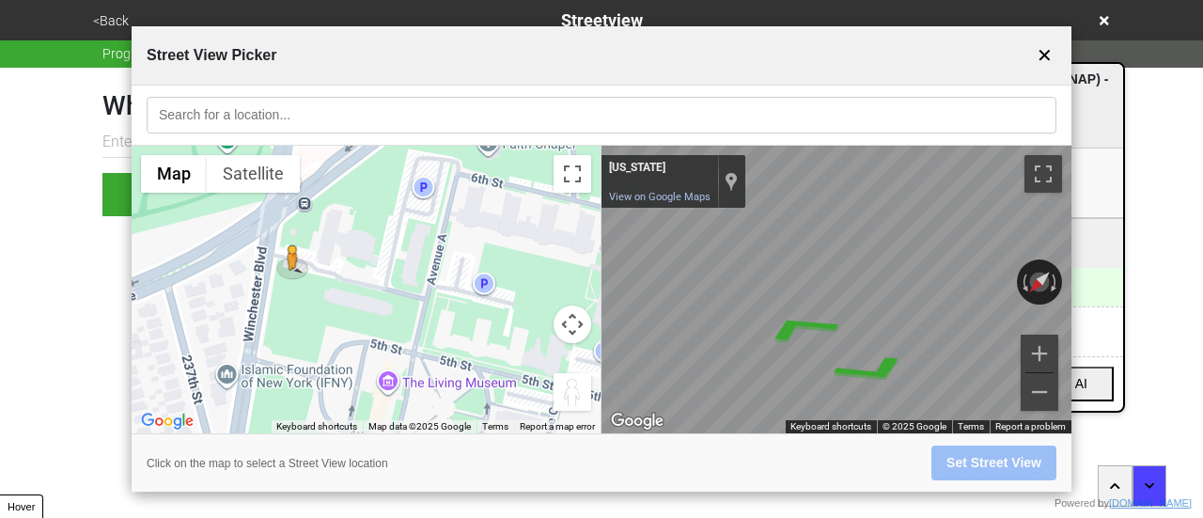
click at [1038, 53] on button "✕" at bounding box center [1045, 56] width 24 height 36
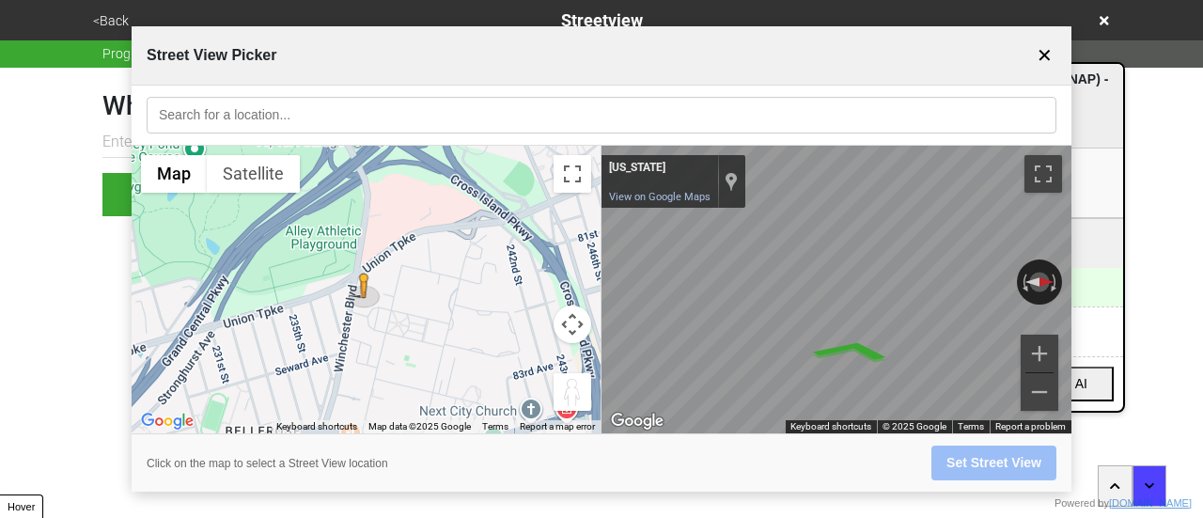
click at [1035, 50] on button "✕" at bounding box center [1045, 56] width 24 height 36
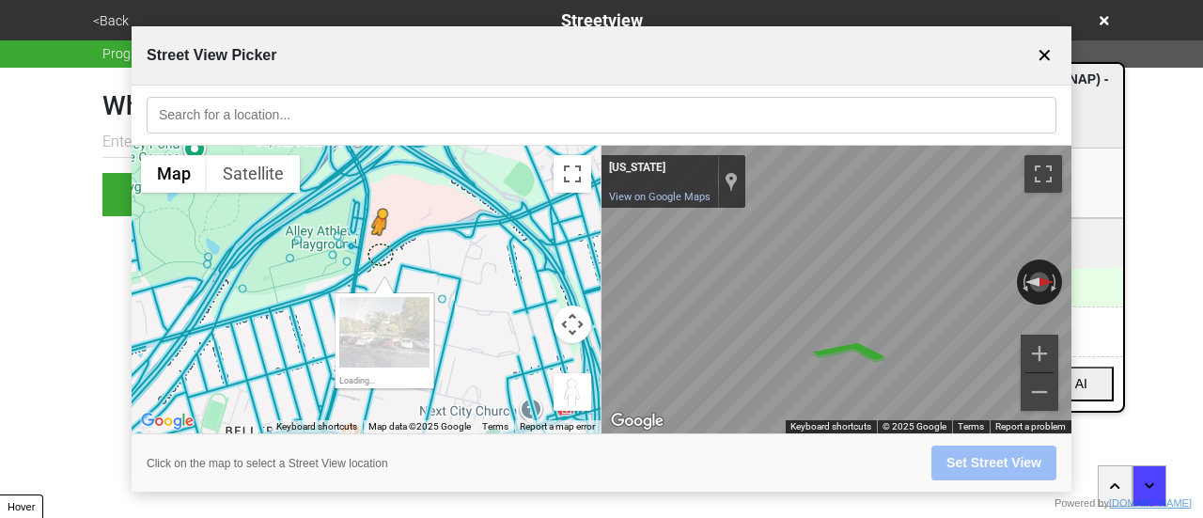
drag, startPoint x: 357, startPoint y: 291, endPoint x: 374, endPoint y: 257, distance: 38.7
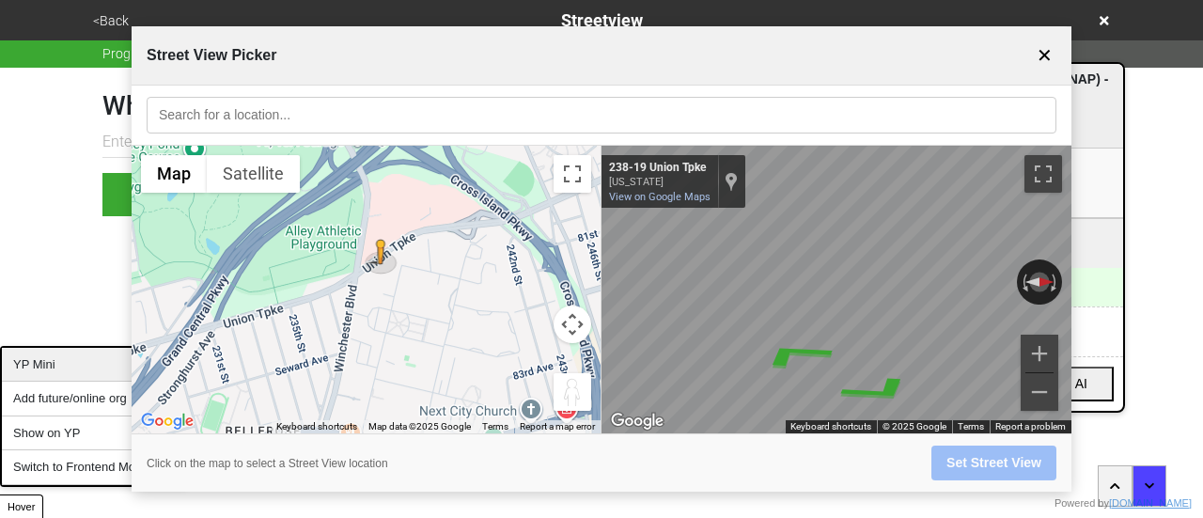
drag, startPoint x: 43, startPoint y: 373, endPoint x: 63, endPoint y: 353, distance: 28.6
click at [43, 373] on div "YP Mini" at bounding box center [94, 365] width 184 height 35
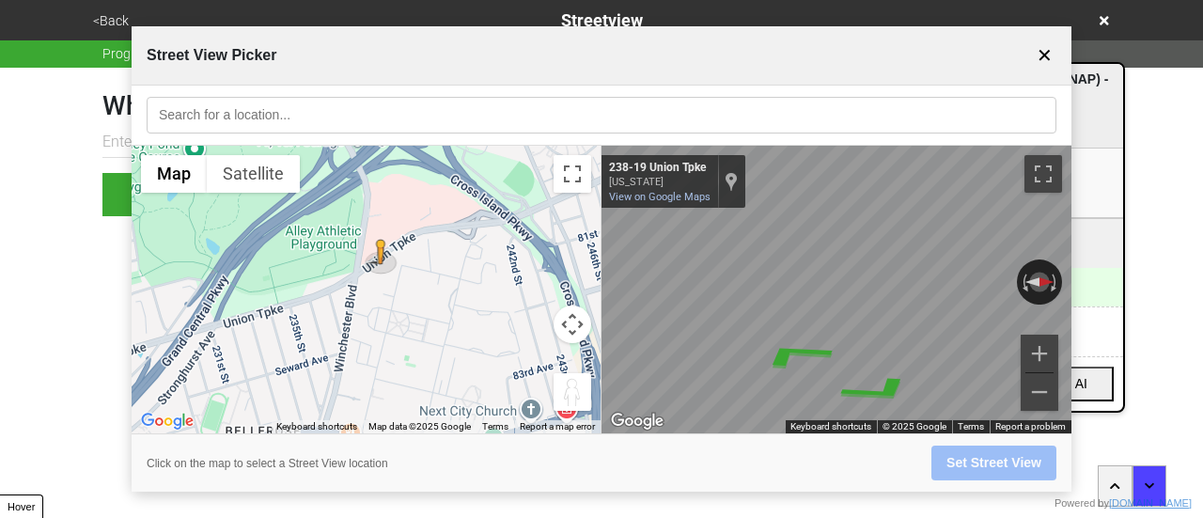
click at [1048, 48] on button "✕" at bounding box center [1045, 56] width 24 height 36
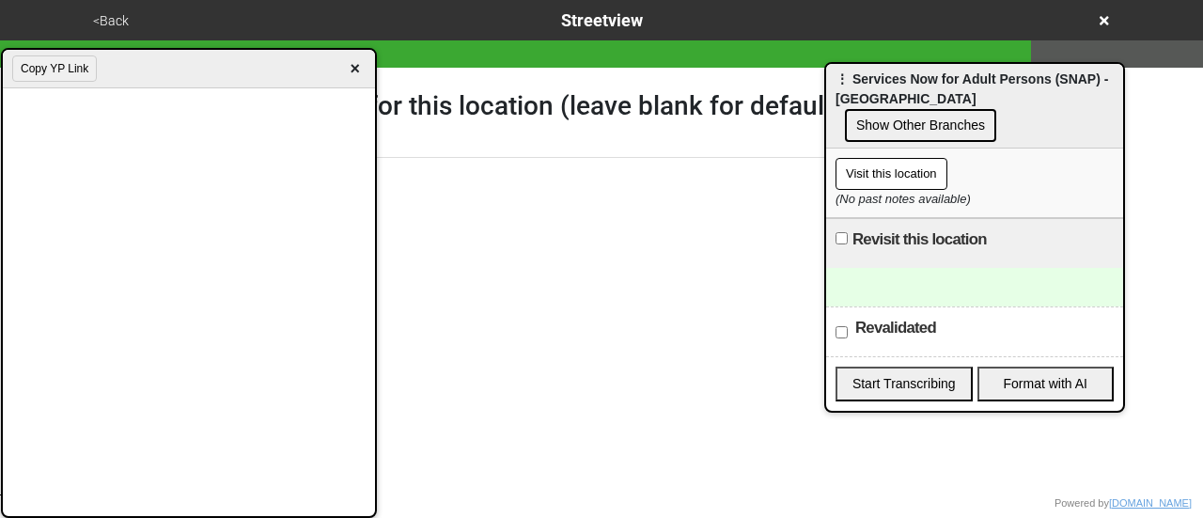
paste input "[URL][DOMAIN_NAME][DOMAIN_NAME]"
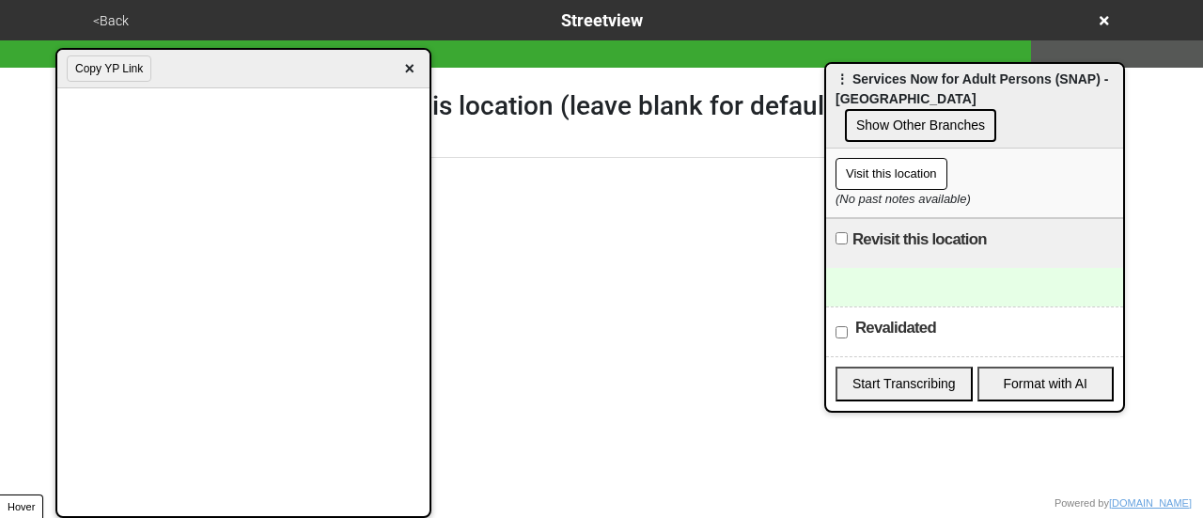
type input "[URL][DOMAIN_NAME][DOMAIN_NAME]"
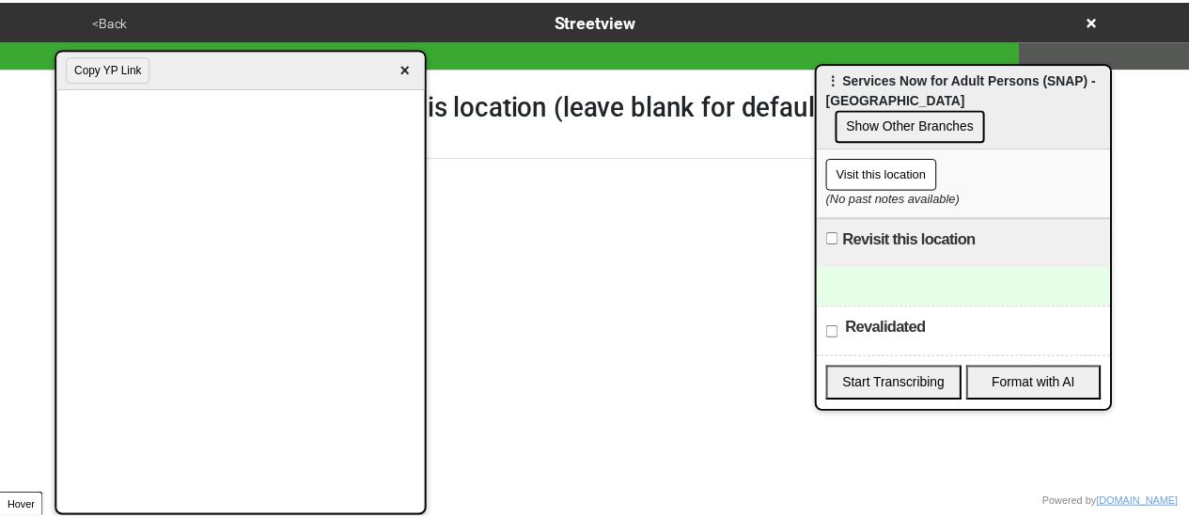
scroll to position [0, 0]
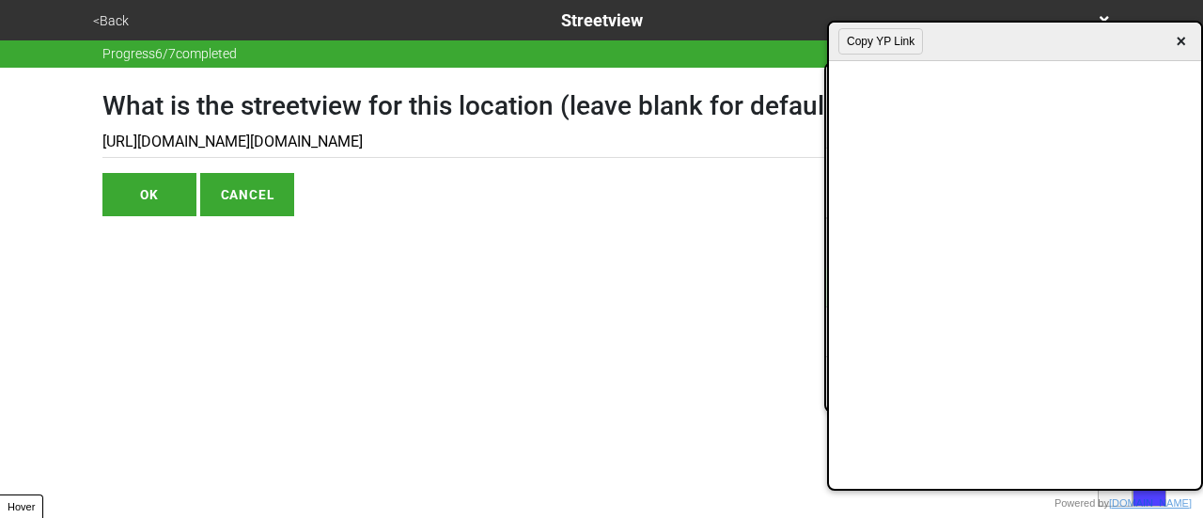
drag, startPoint x: 298, startPoint y: 68, endPoint x: 1093, endPoint y: 40, distance: 795.7
click at [1125, 49] on div "Copy YP Link ×" at bounding box center [1015, 42] width 372 height 39
click at [145, 192] on button "OK" at bounding box center [149, 194] width 94 height 43
click at [163, 189] on button "OK" at bounding box center [149, 194] width 94 height 43
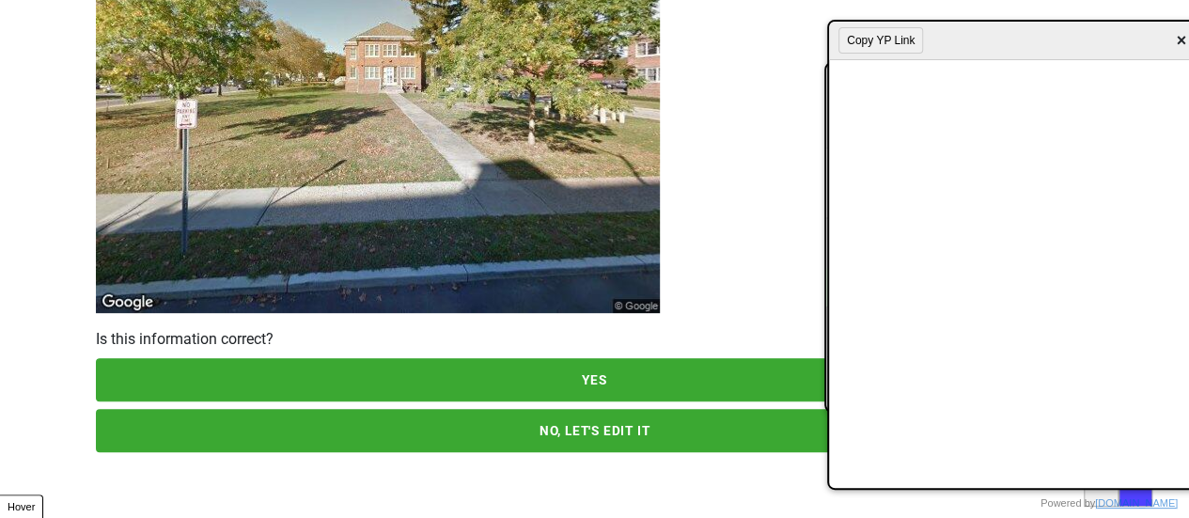
scroll to position [271, 0]
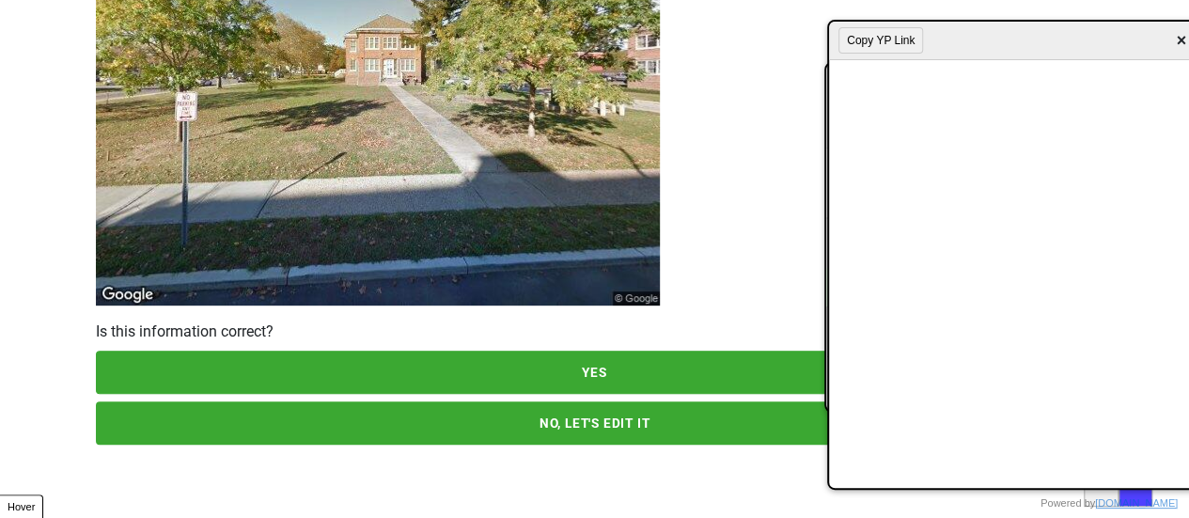
click at [414, 375] on button "YES" at bounding box center [595, 372] width 998 height 43
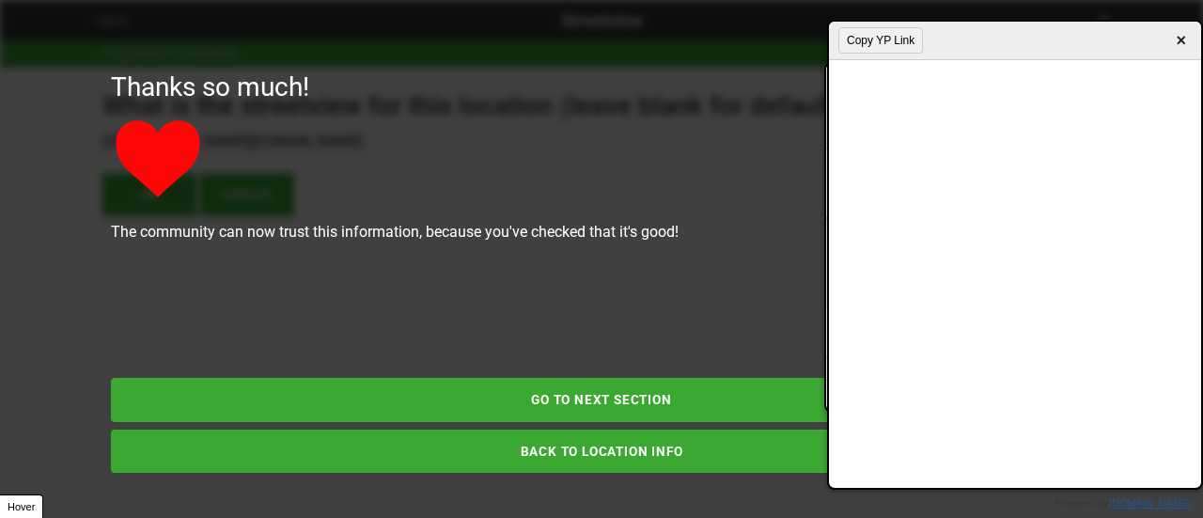
click at [532, 408] on button "GO TO NEXT SECTION" at bounding box center [601, 399] width 981 height 43
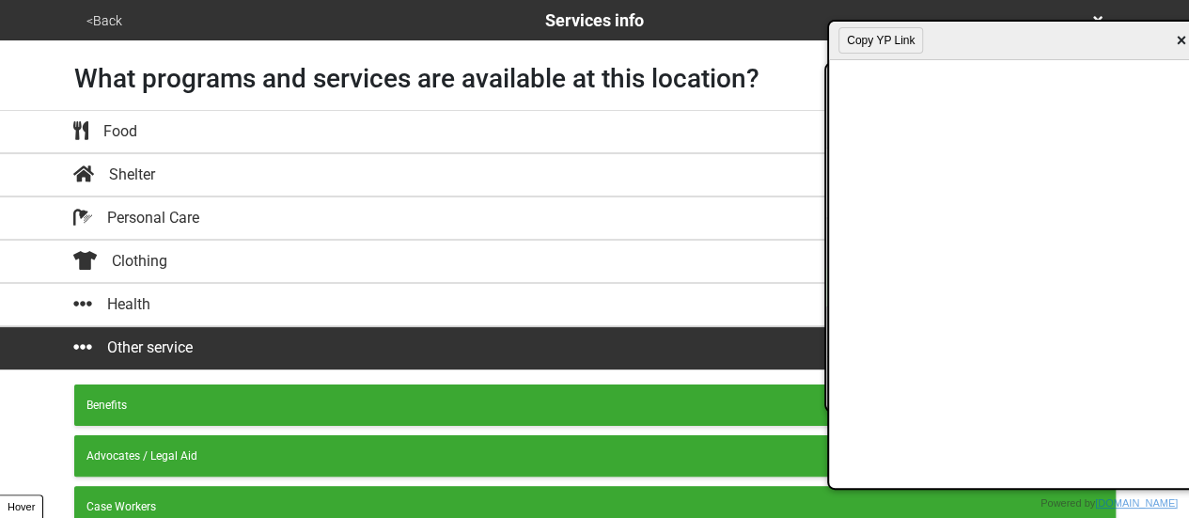
click at [105, 20] on button "<Back" at bounding box center [104, 21] width 47 height 22
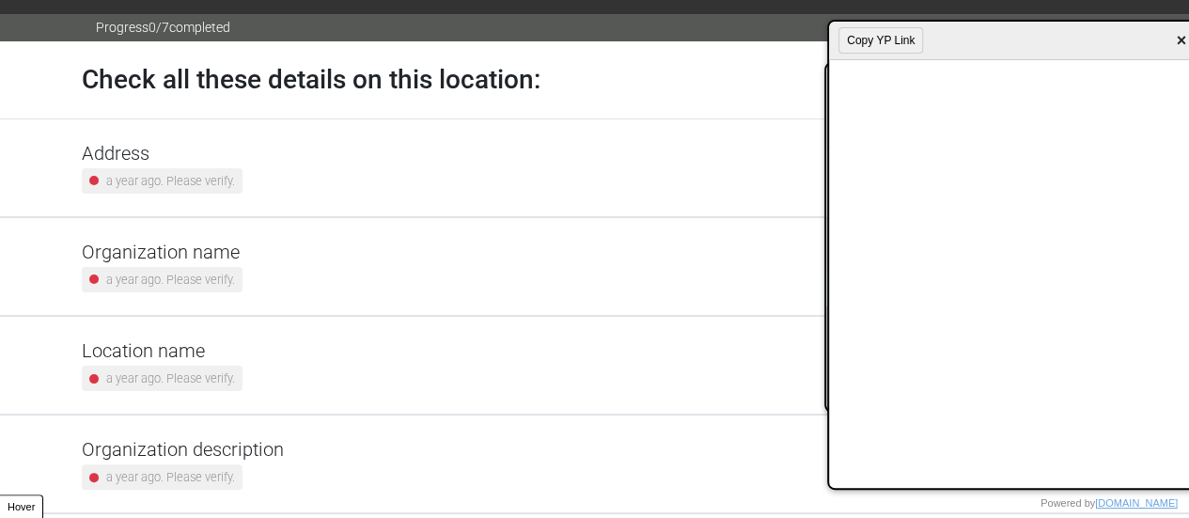
scroll to position [357, 0]
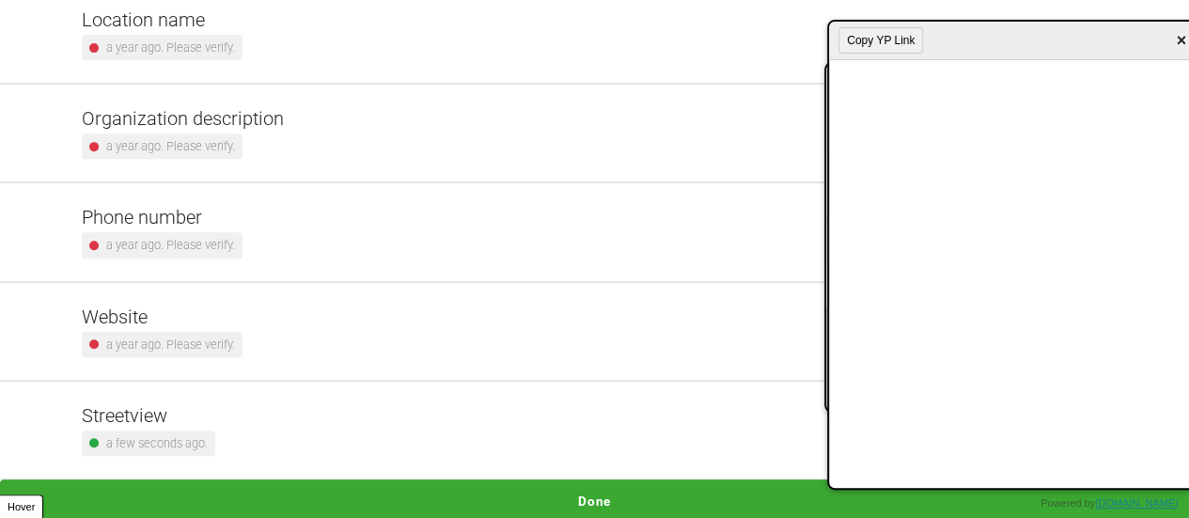
click at [227, 423] on div "Streetview a few seconds ago." at bounding box center [595, 430] width 1026 height 52
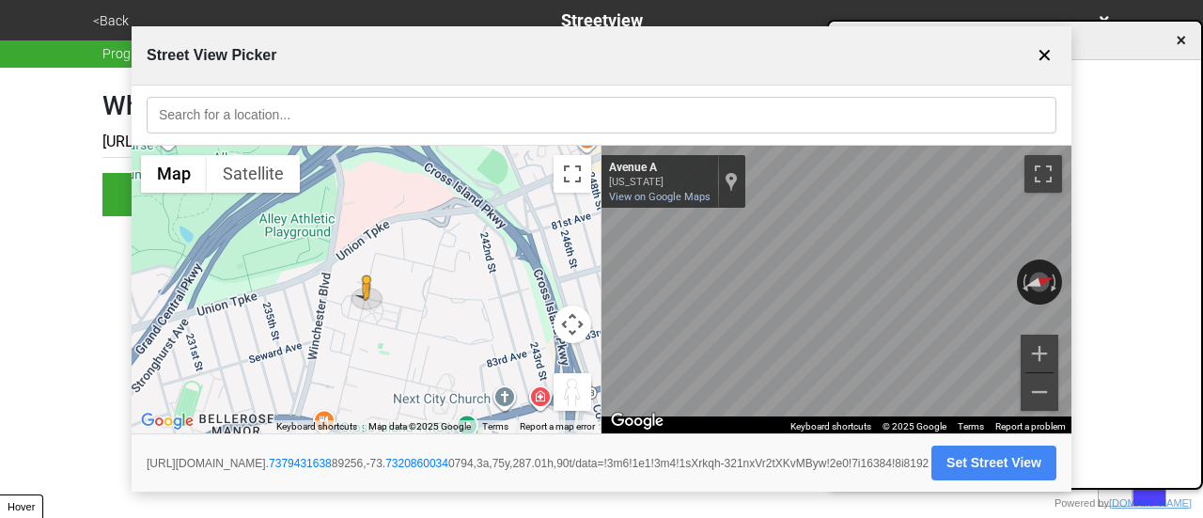
click at [1045, 48] on button "✕" at bounding box center [1045, 56] width 24 height 36
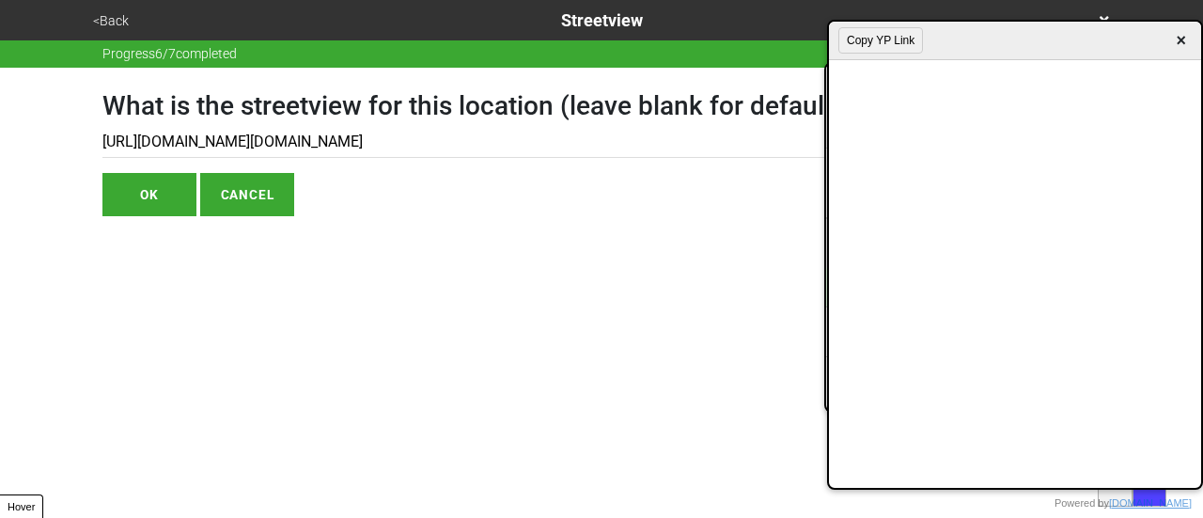
click at [141, 181] on button "OK" at bounding box center [149, 194] width 94 height 43
drag, startPoint x: 165, startPoint y: 185, endPoint x: 260, endPoint y: 39, distance: 174.7
click at [171, 180] on button "OK" at bounding box center [149, 194] width 94 height 43
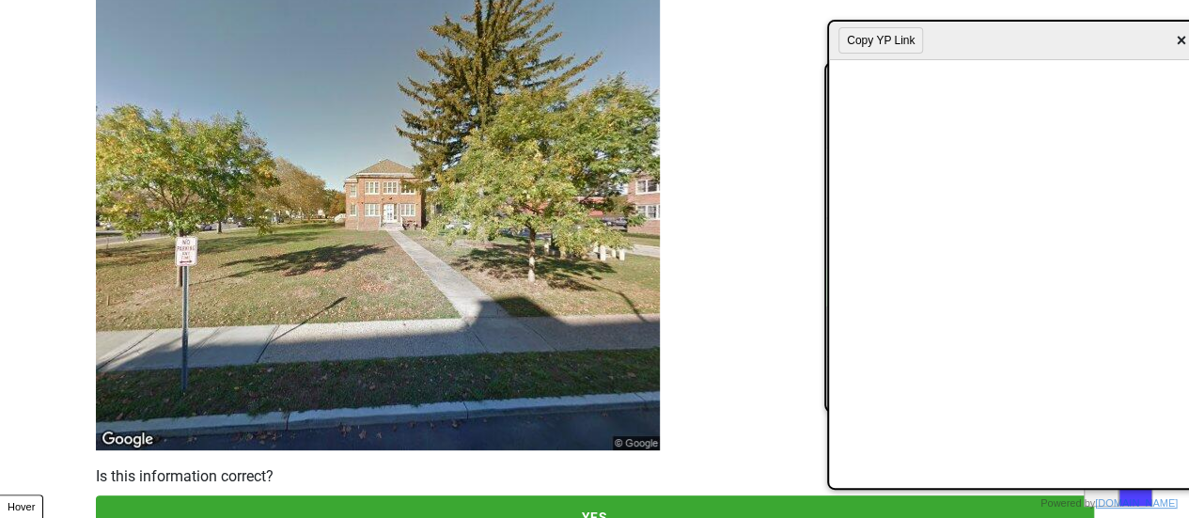
scroll to position [271, 0]
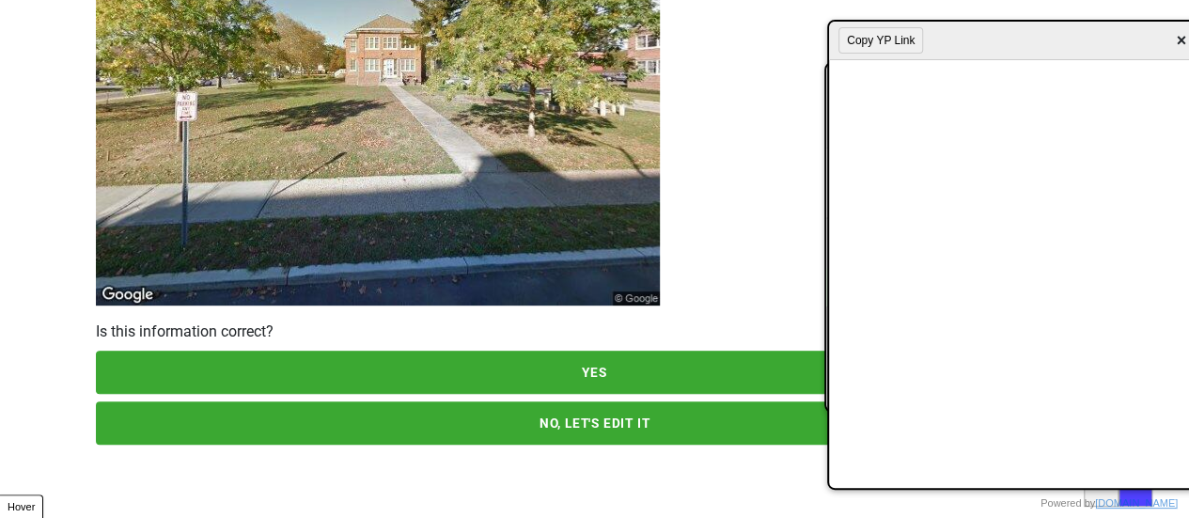
click at [513, 365] on button "YES" at bounding box center [595, 372] width 998 height 43
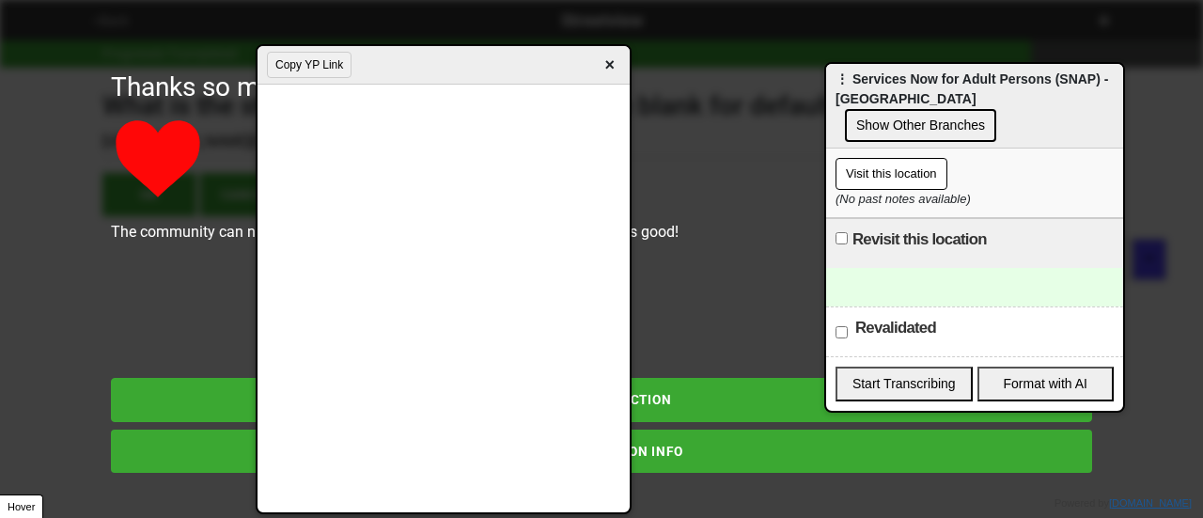
drag, startPoint x: 957, startPoint y: 55, endPoint x: 386, endPoint y: 77, distance: 571.0
click at [385, 78] on div "Copy YP Link ×" at bounding box center [444, 65] width 372 height 39
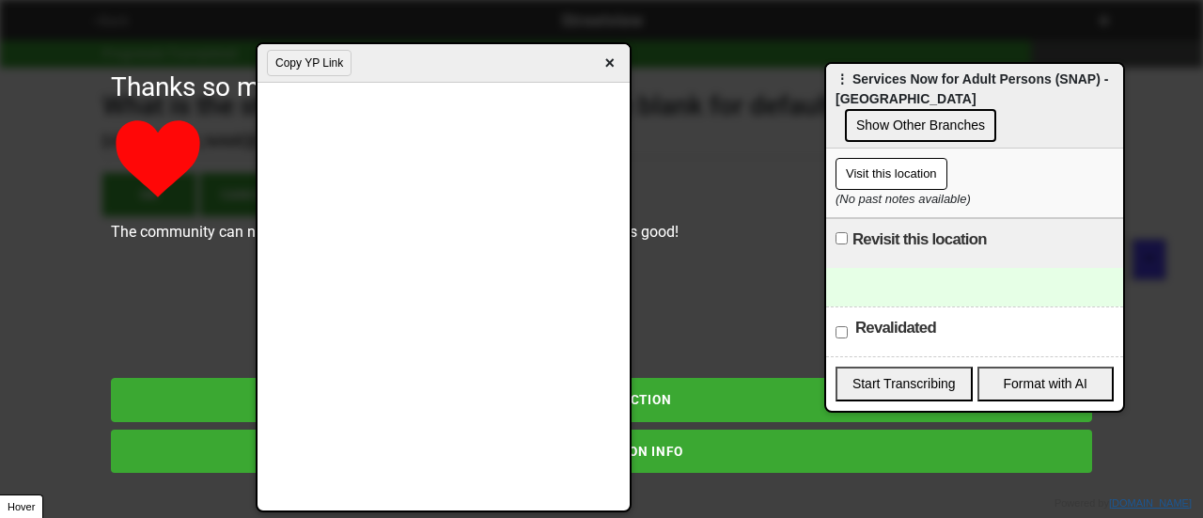
click at [896, 284] on div at bounding box center [974, 287] width 297 height 39
click at [613, 62] on span "×" at bounding box center [610, 63] width 22 height 25
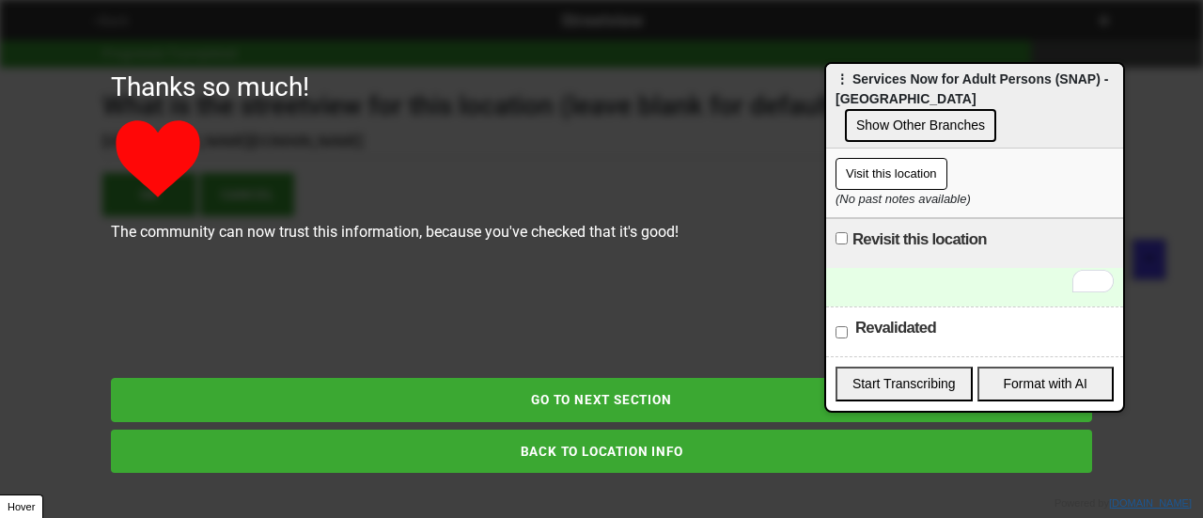
click at [517, 467] on button "BACK TO LOCATION INFO" at bounding box center [601, 451] width 981 height 43
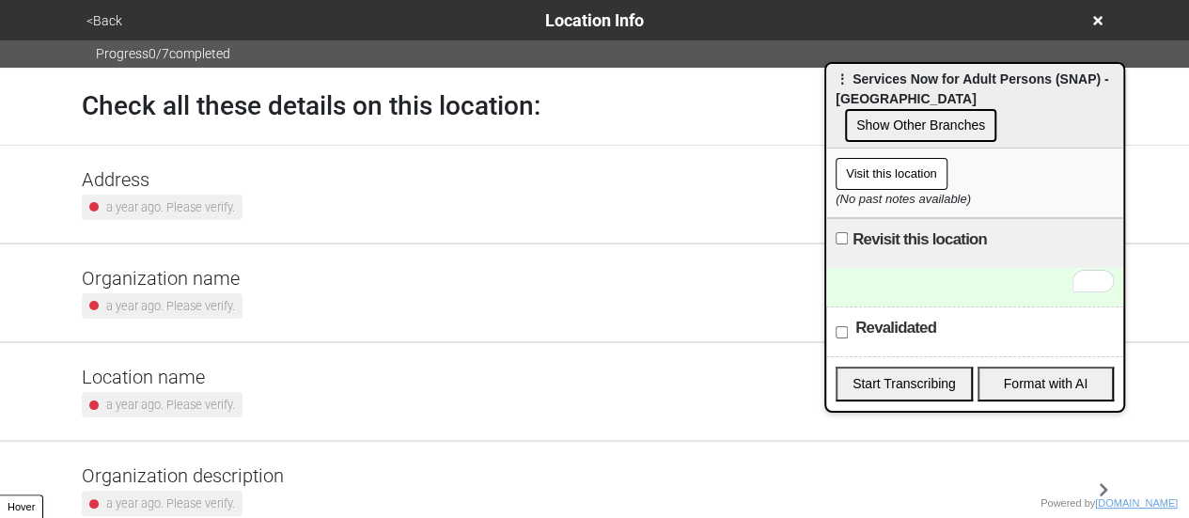
drag, startPoint x: 260, startPoint y: 360, endPoint x: 268, endPoint y: 346, distance: 16.0
click at [262, 361] on div "Location name a year ago. Please verify." at bounding box center [595, 391] width 1072 height 97
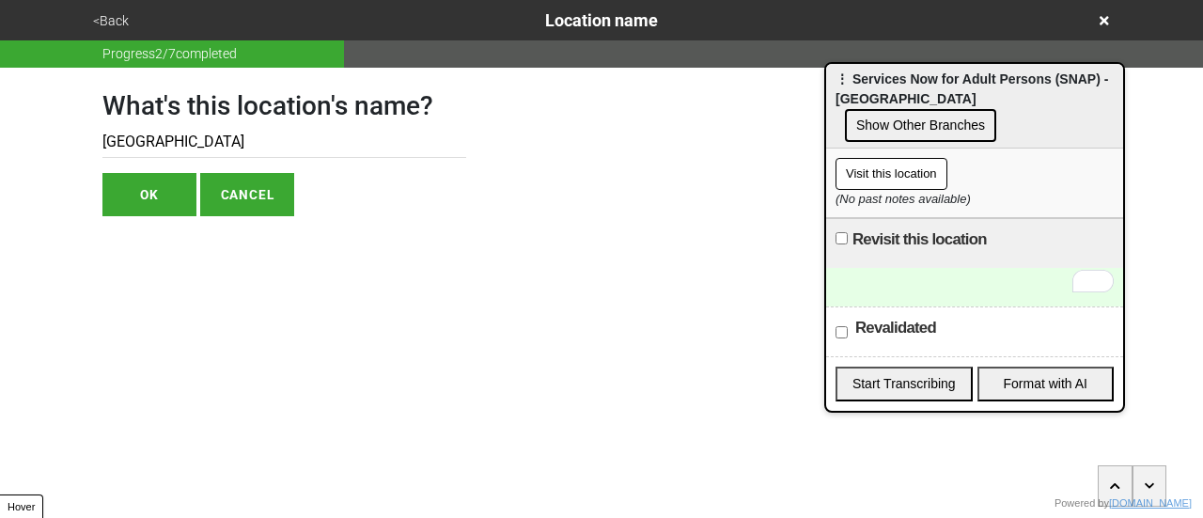
click at [339, 147] on input "[GEOGRAPHIC_DATA]" at bounding box center [284, 142] width 364 height 31
type input "[GEOGRAPHIC_DATA], Building 4"
click at [165, 193] on button "OK" at bounding box center [149, 194] width 94 height 43
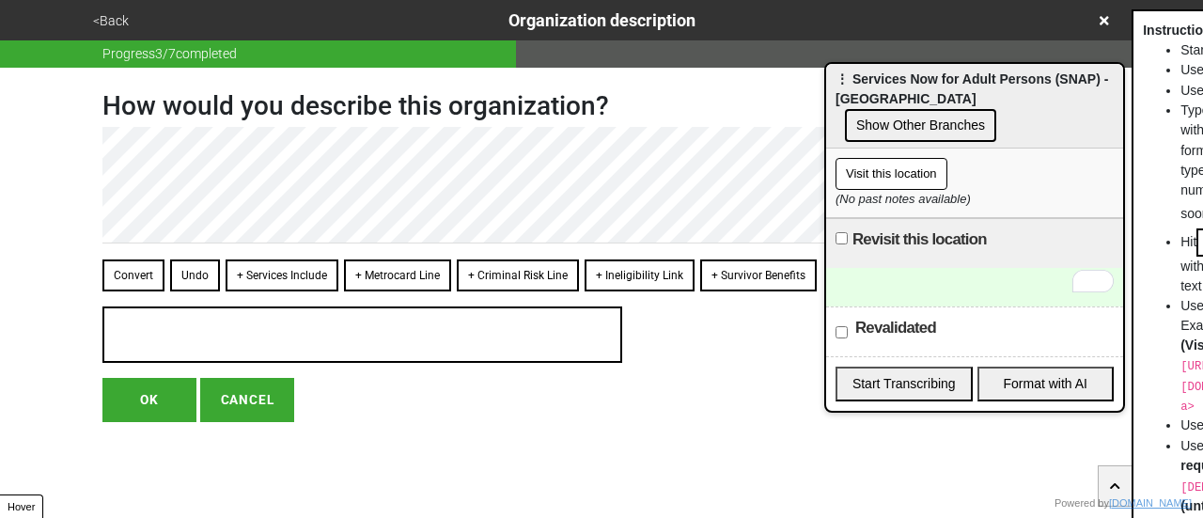
click at [834, 334] on div "Revalidated" at bounding box center [974, 331] width 297 height 50
click at [843, 332] on input "Revalidated" at bounding box center [842, 332] width 12 height 12
checkbox input "true"
click at [104, 24] on button "<Back" at bounding box center [110, 21] width 47 height 22
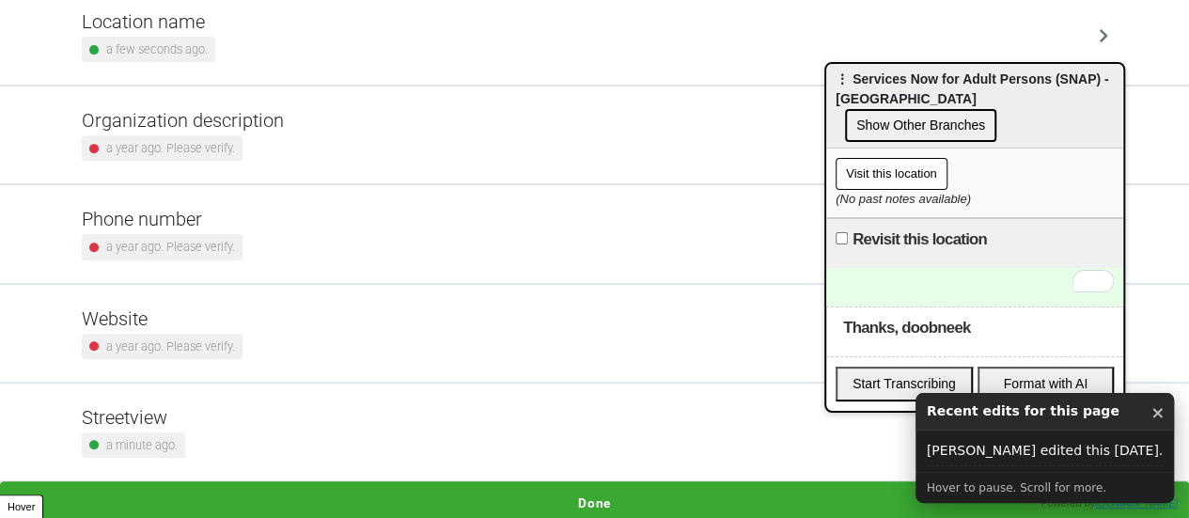
scroll to position [357, 0]
